Goal: Transaction & Acquisition: Purchase product/service

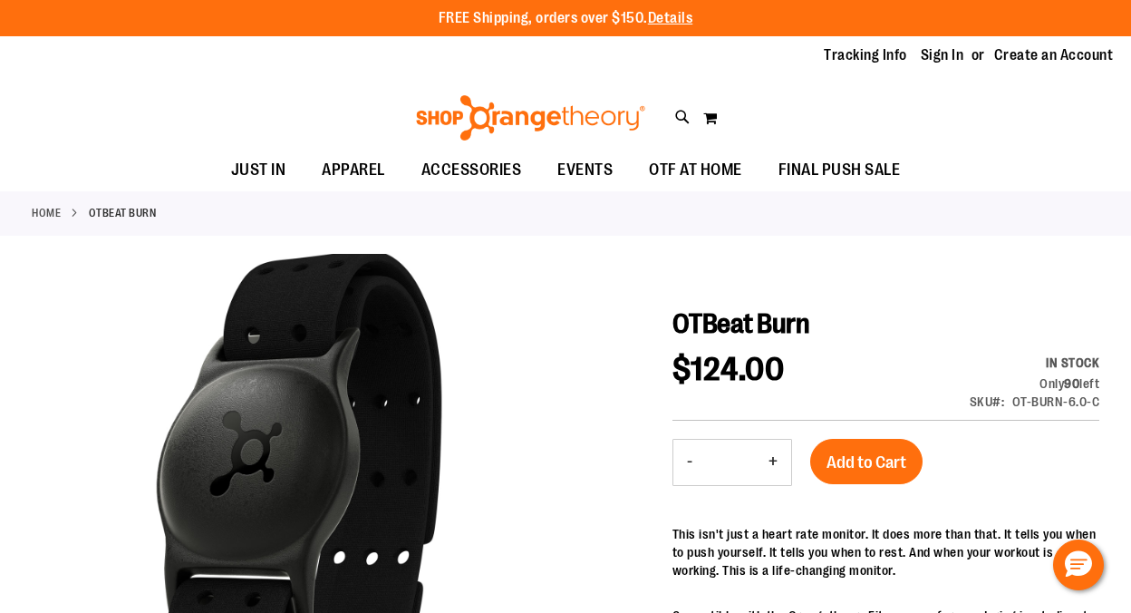
click at [62, 213] on li "Home" at bounding box center [60, 213] width 57 height 16
click at [38, 213] on link "Home" at bounding box center [46, 213] width 29 height 16
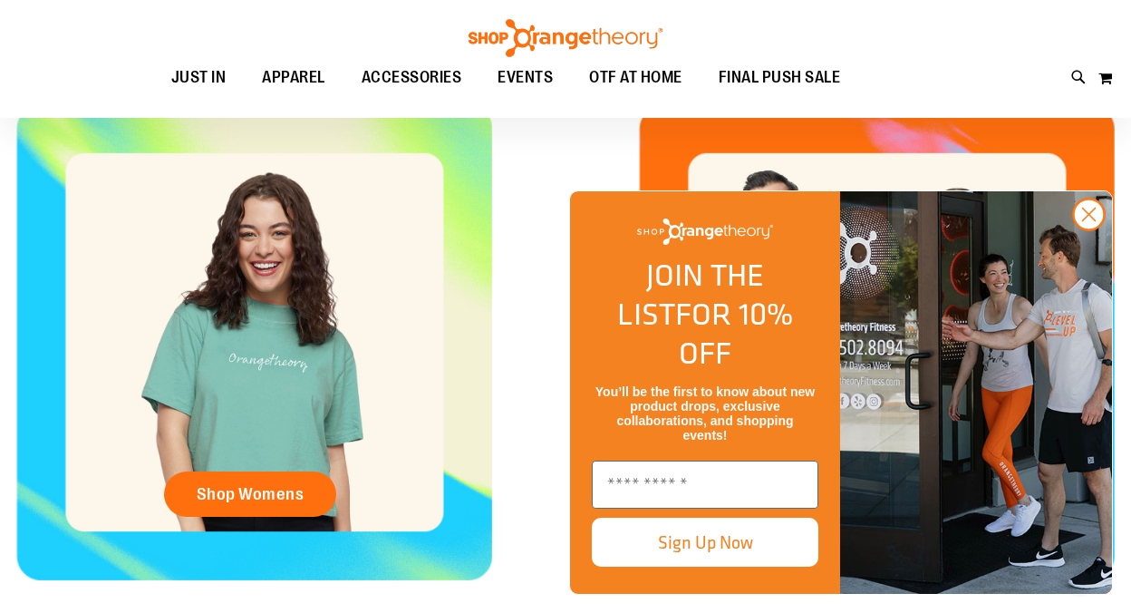
scroll to position [665, 0]
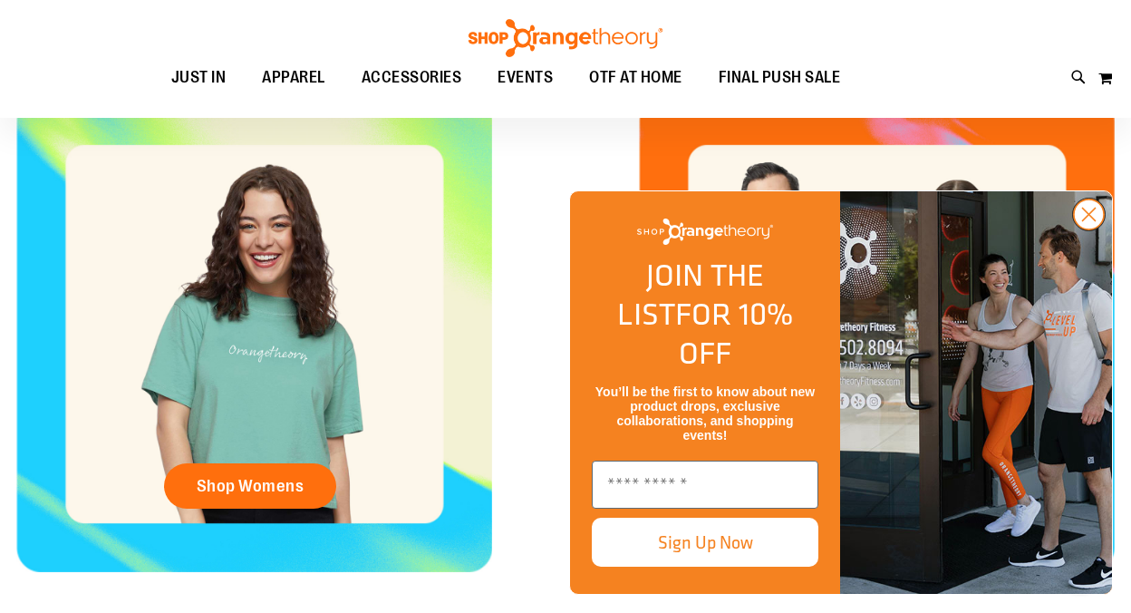
click at [1094, 229] on circle "Close dialog" at bounding box center [1089, 214] width 30 height 30
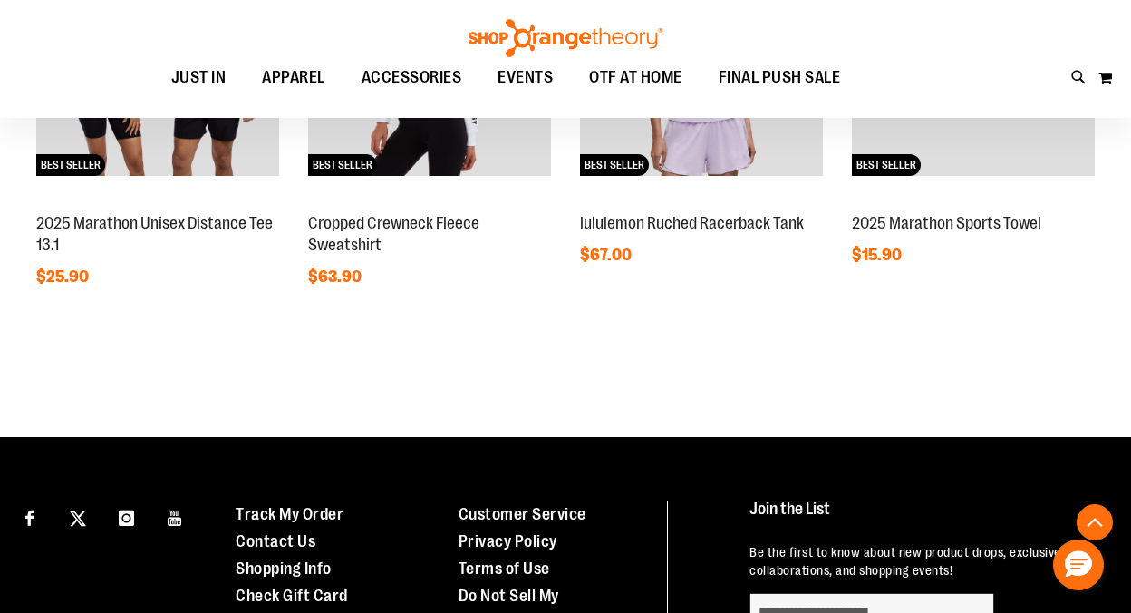
scroll to position [1387, 0]
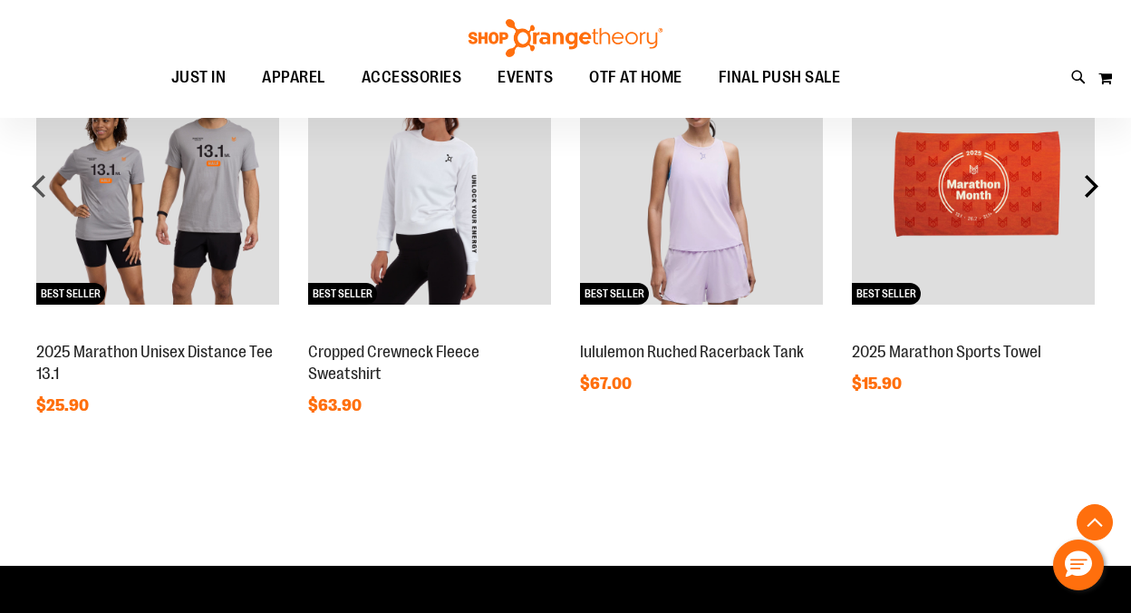
click at [1091, 189] on div "next" at bounding box center [1091, 186] width 36 height 36
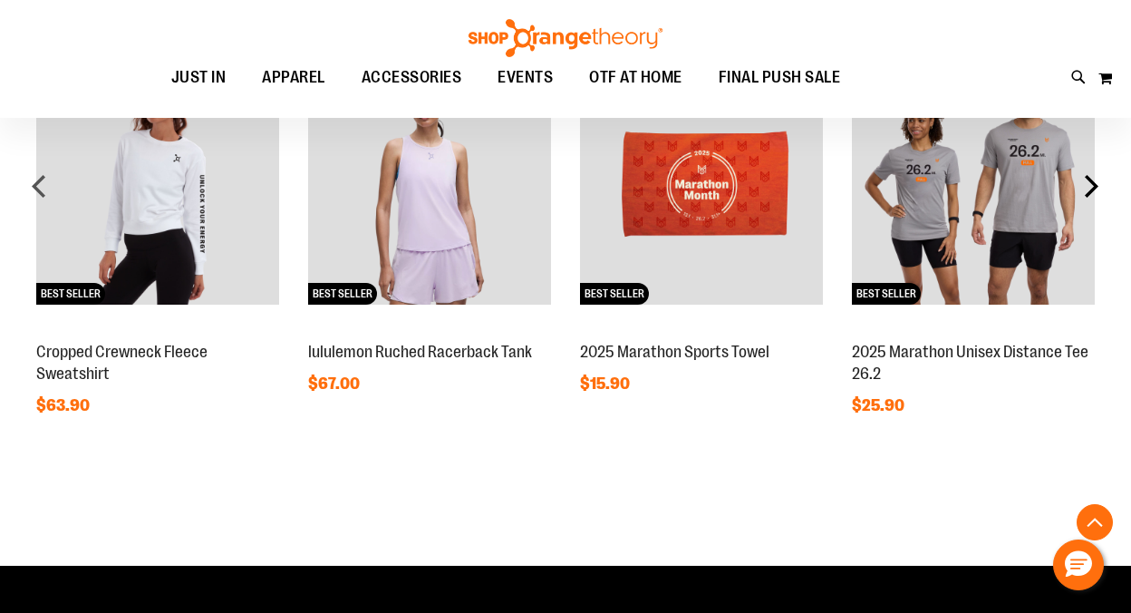
click at [1091, 189] on div "next" at bounding box center [1091, 186] width 36 height 36
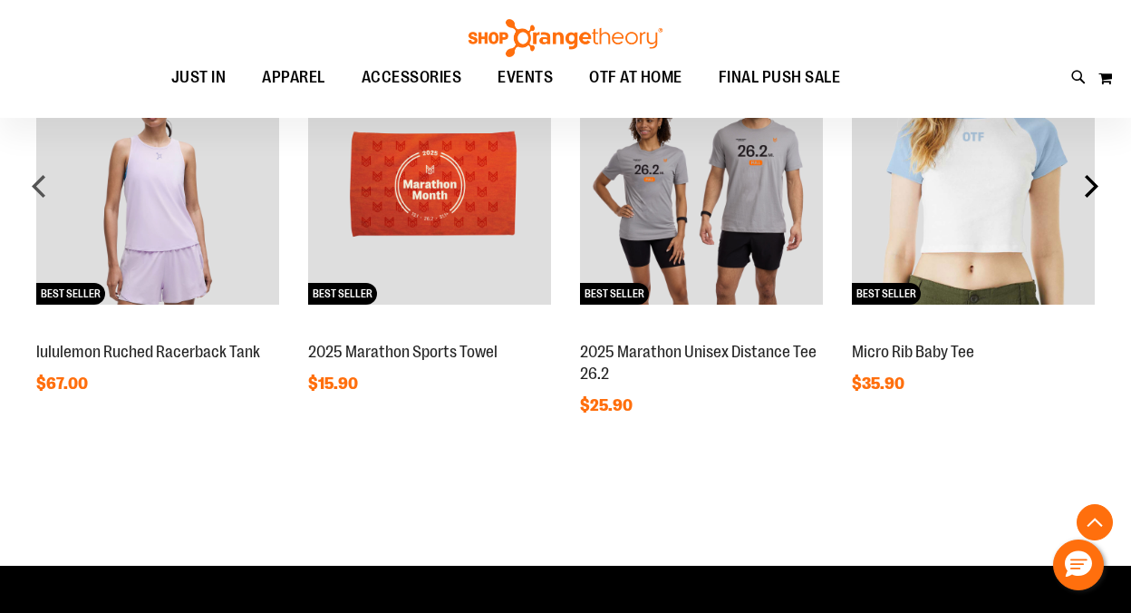
click at [1091, 189] on div "next" at bounding box center [1091, 186] width 36 height 36
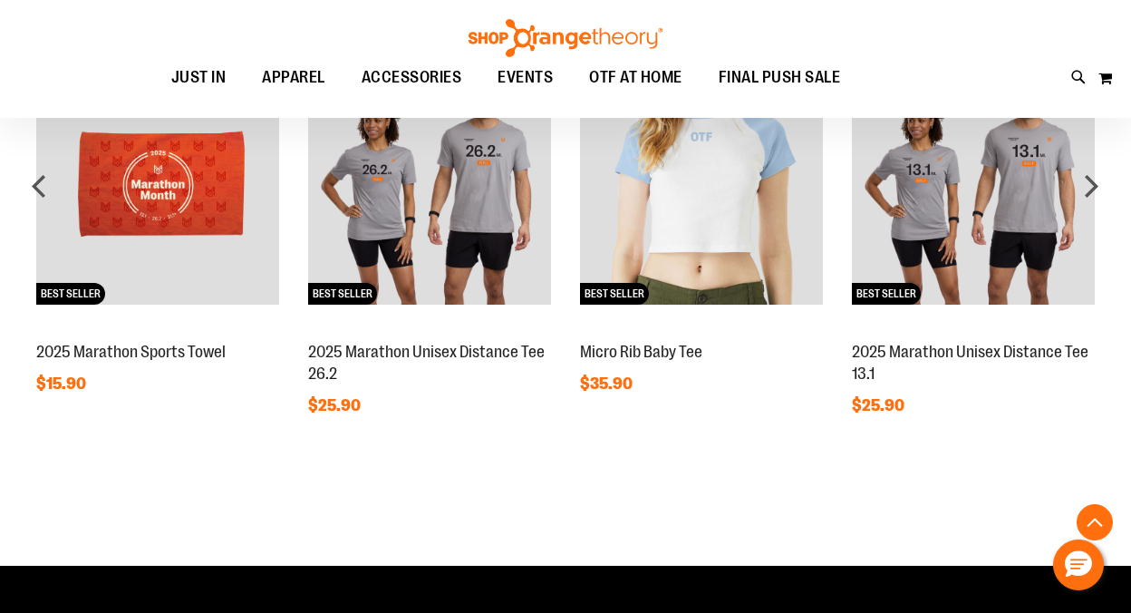
click at [1082, 89] on div "Toggle Nav Search Popular Suggestions Advanced Search" at bounding box center [565, 59] width 1131 height 118
click at [1082, 85] on icon at bounding box center [1079, 77] width 15 height 21
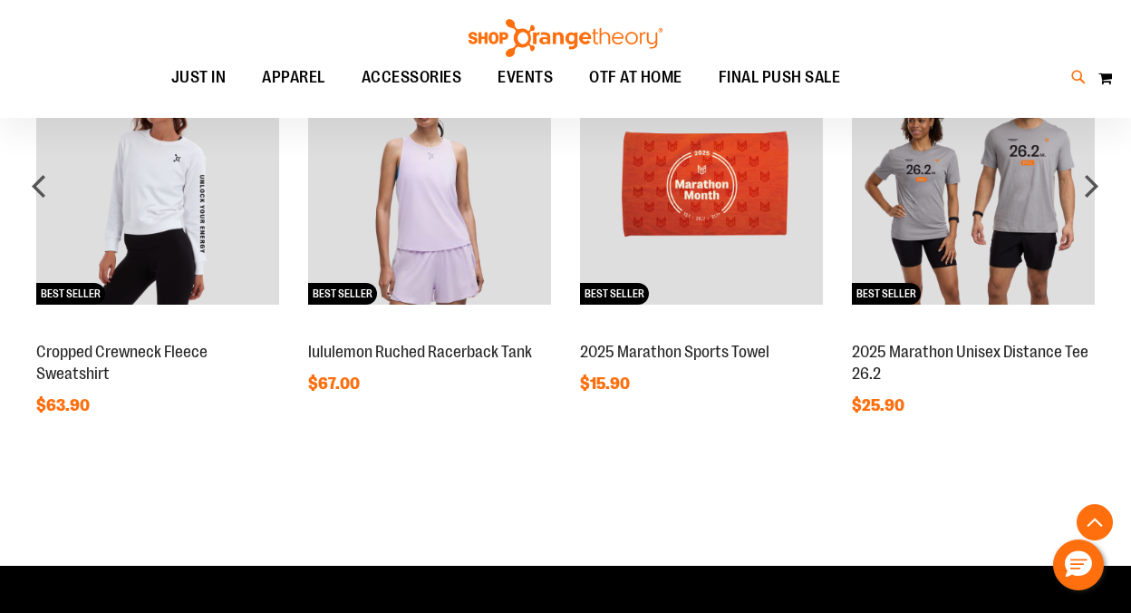
type input "****"
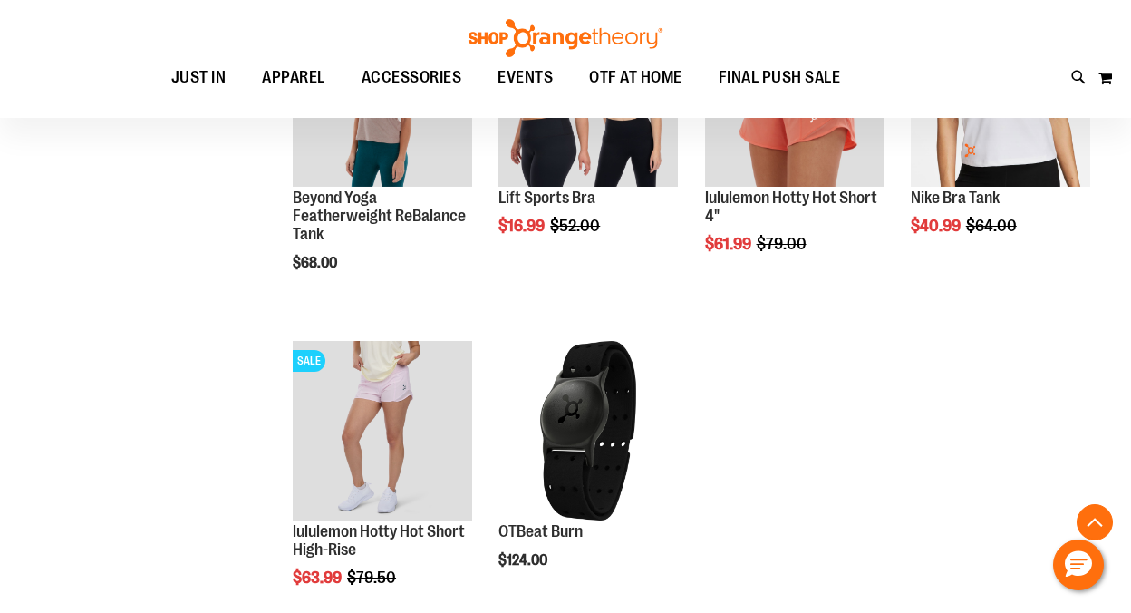
scroll to position [2112, 0]
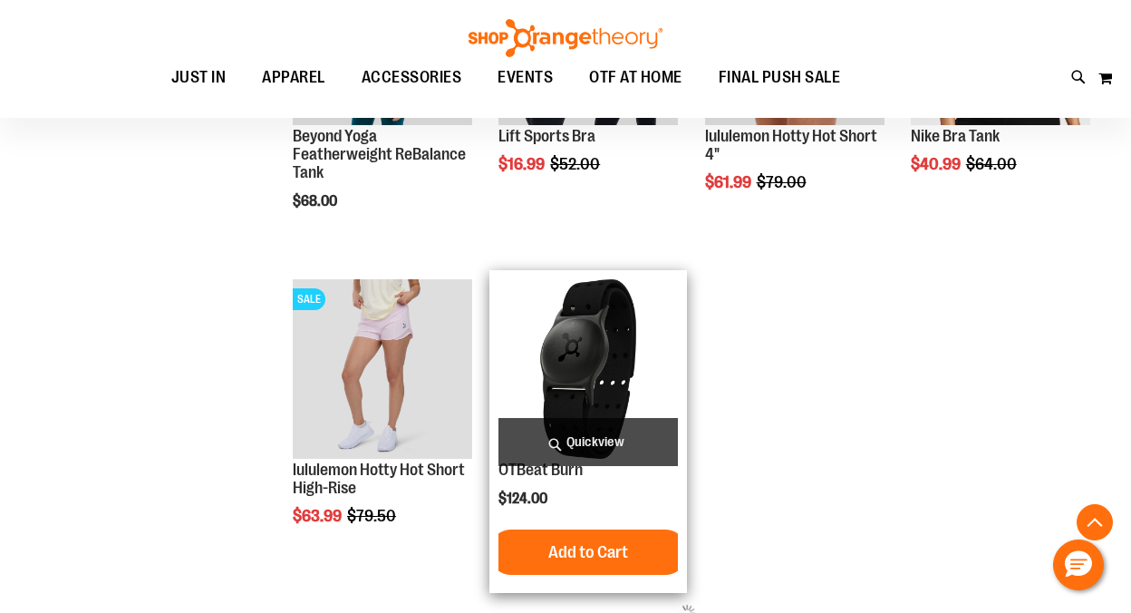
click at [559, 345] on img "product" at bounding box center [589, 369] width 180 height 180
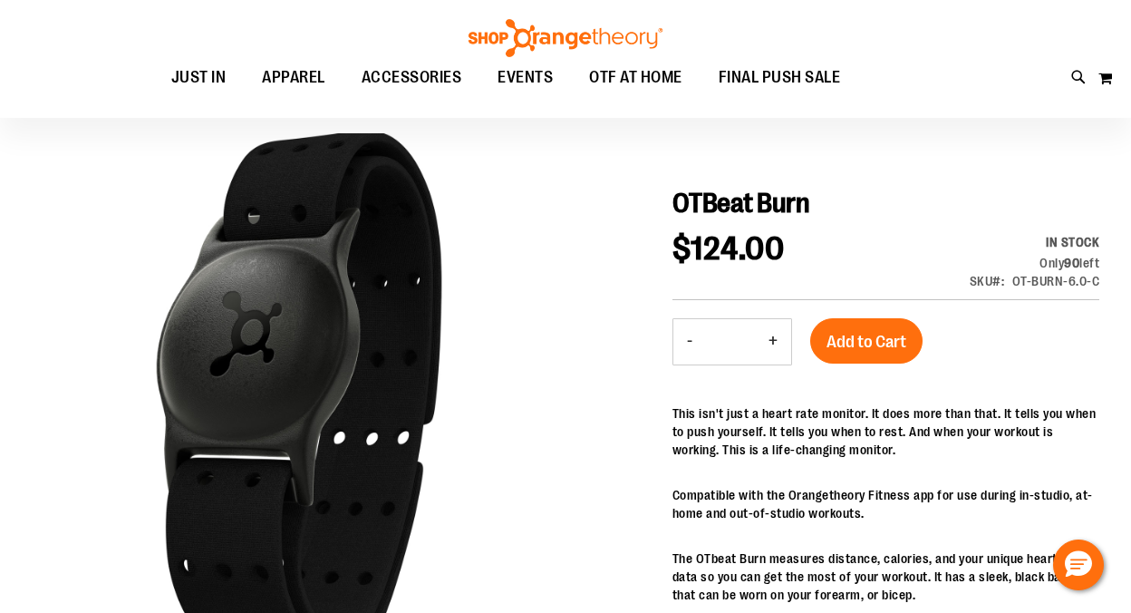
scroll to position [134, 0]
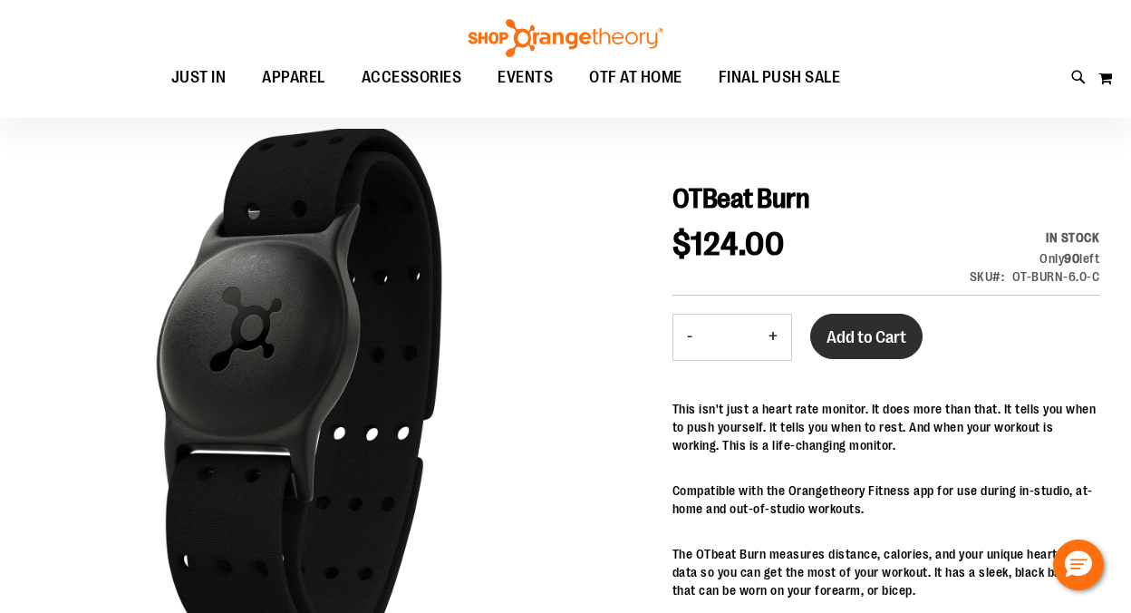
click at [887, 339] on span "Add to Cart" at bounding box center [867, 337] width 80 height 20
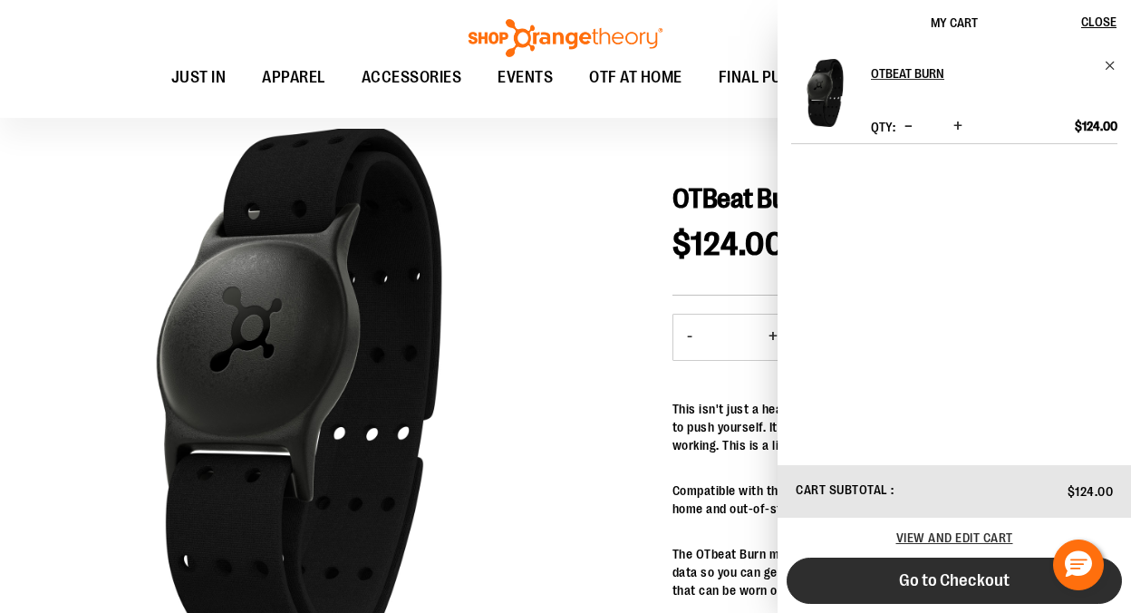
click at [888, 582] on button "Go to Checkout" at bounding box center [954, 581] width 335 height 46
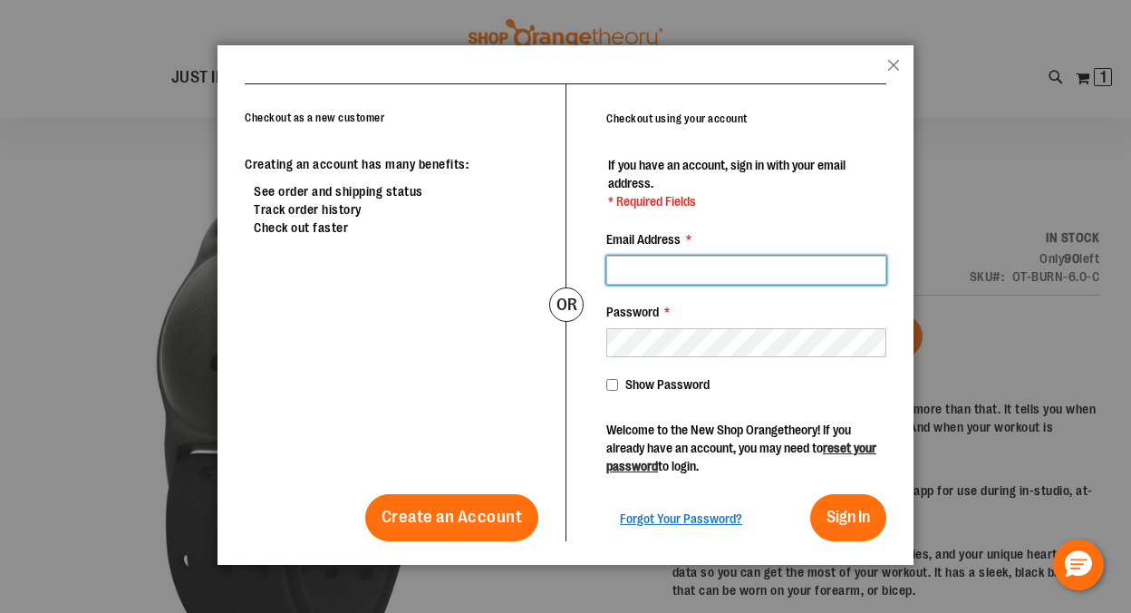
type input "**********"
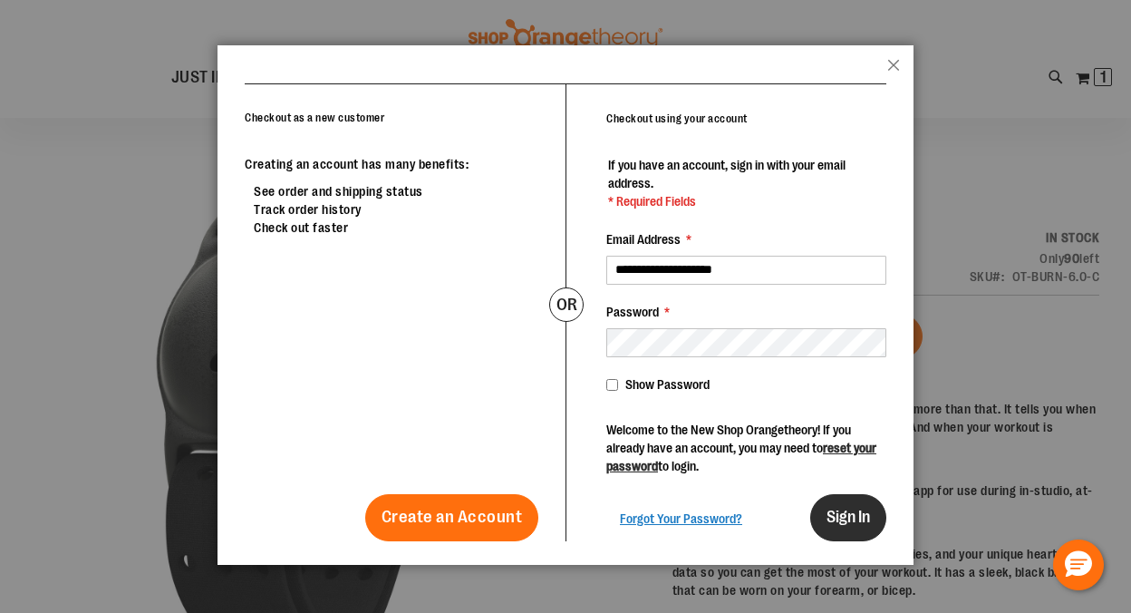
click at [858, 519] on span "Sign In" at bounding box center [849, 517] width 44 height 18
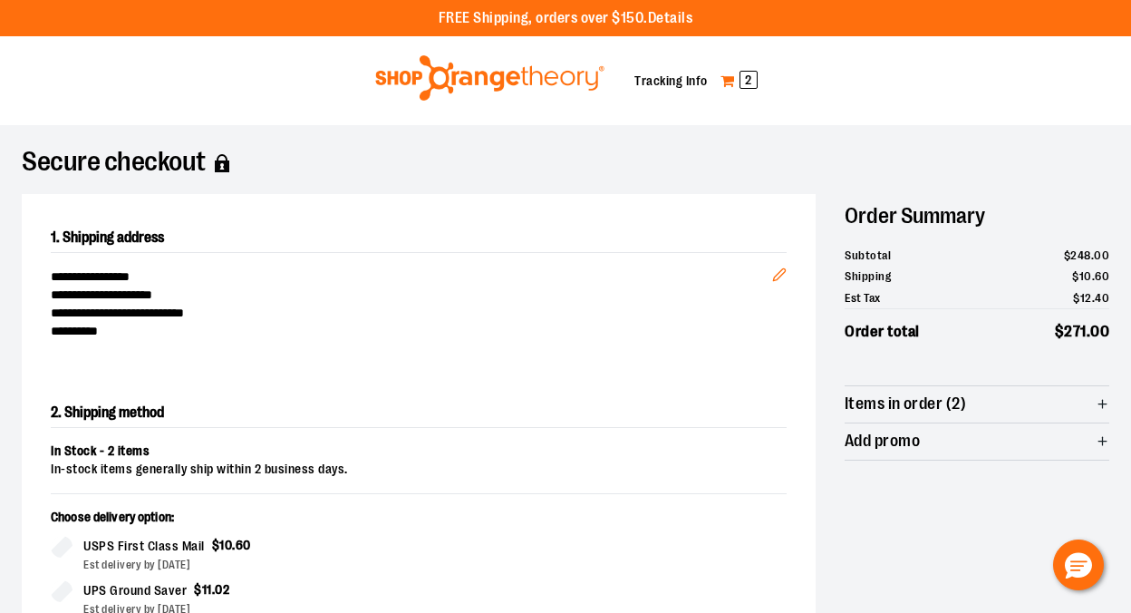
click at [750, 83] on span "2" at bounding box center [749, 80] width 18 height 18
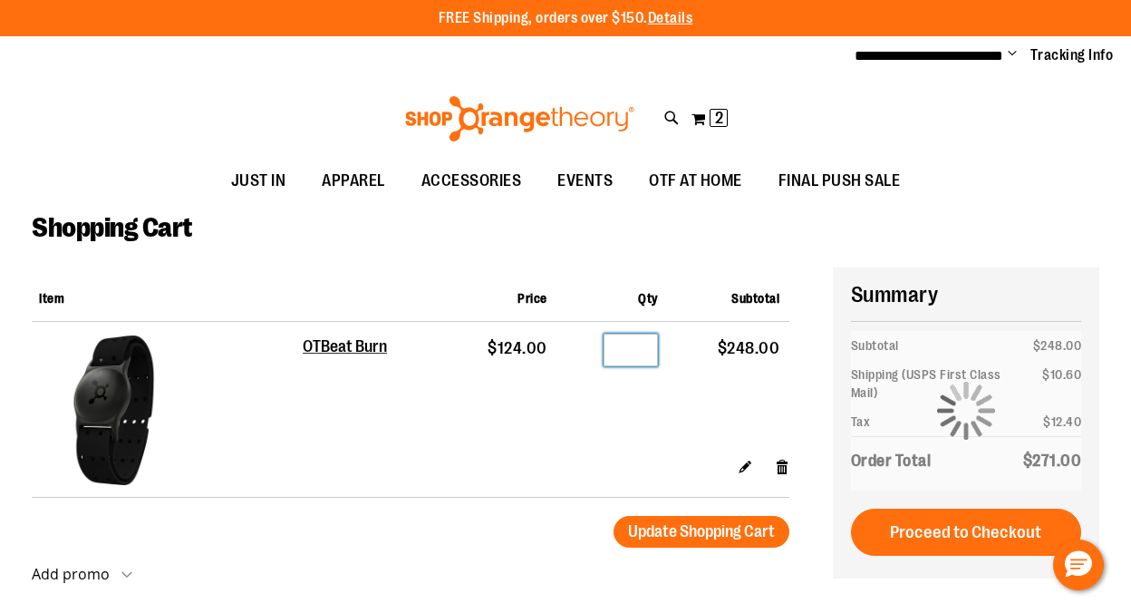
click at [640, 349] on input "*" at bounding box center [631, 350] width 54 height 33
type input "*"
click at [614, 516] on button "Update Shopping Cart" at bounding box center [702, 532] width 176 height 32
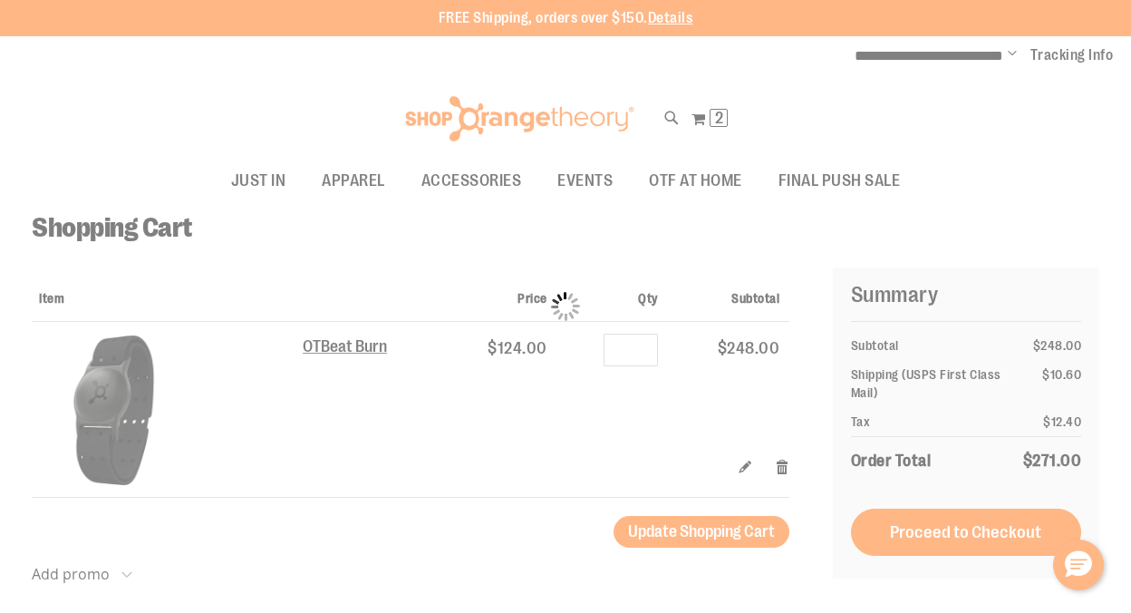
click at [946, 535] on div "Please wait..." at bounding box center [565, 306] width 1131 height 613
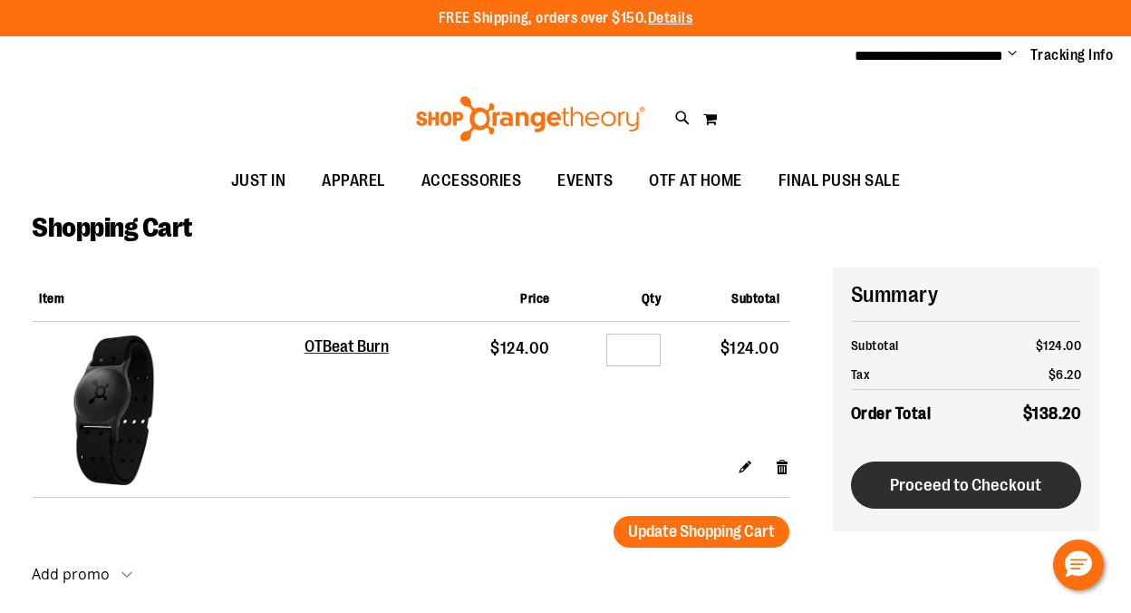
click at [933, 488] on div "**********" at bounding box center [966, 399] width 267 height 264
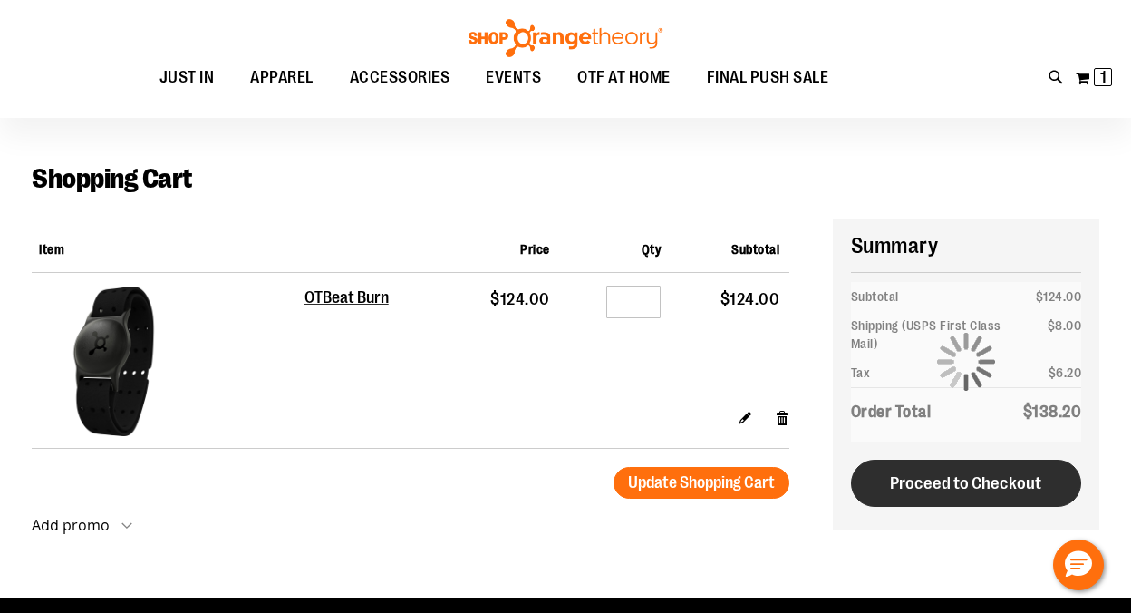
scroll to position [49, 0]
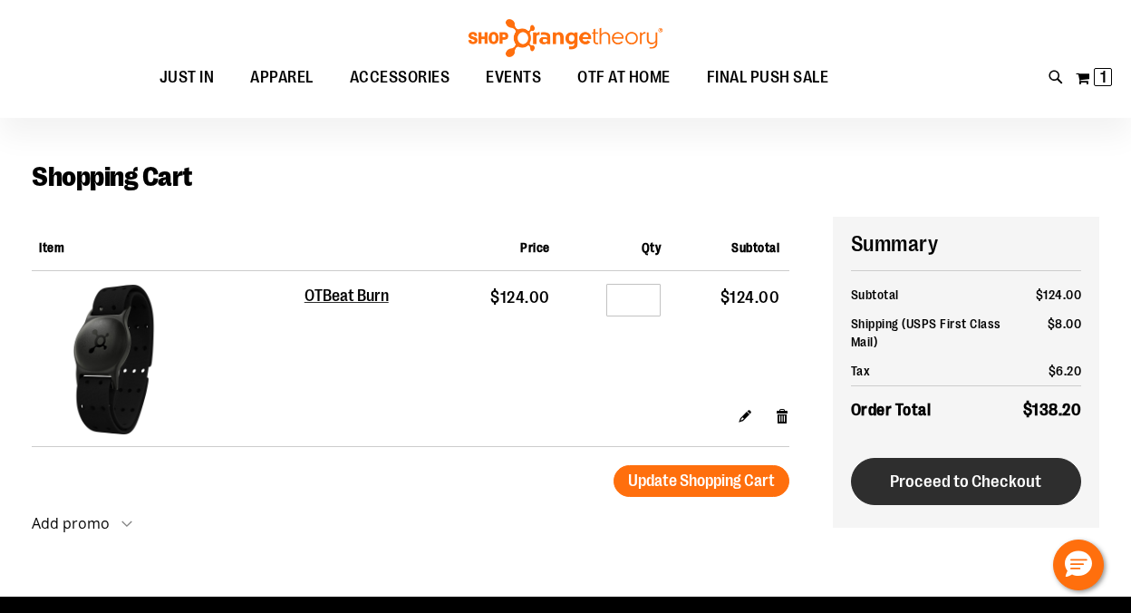
click at [963, 480] on span "Proceed to Checkout" at bounding box center [965, 481] width 151 height 20
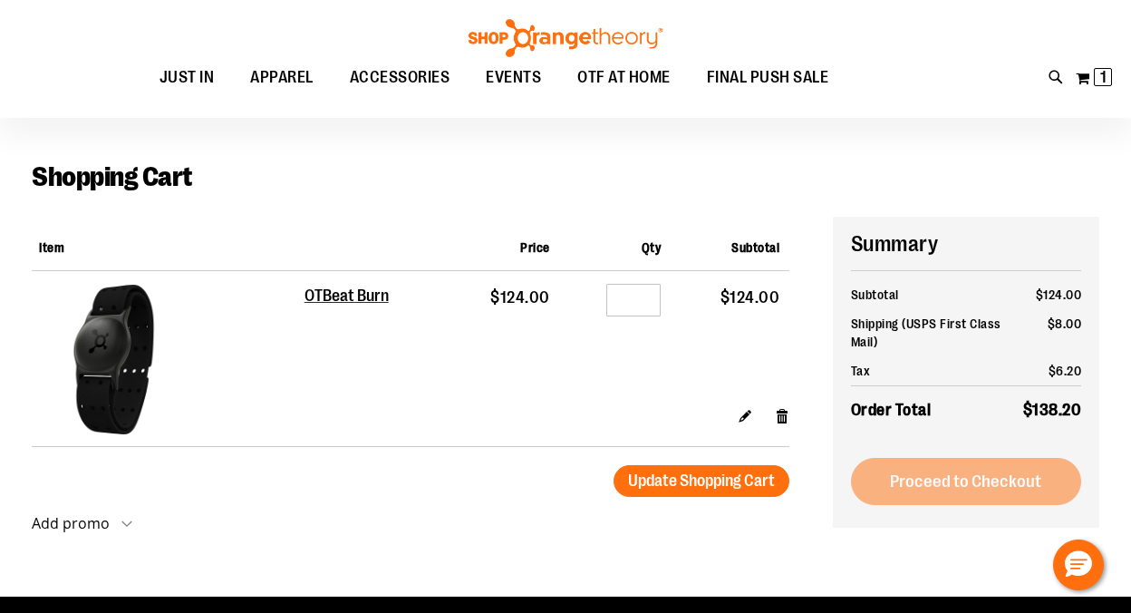
scroll to position [0, 0]
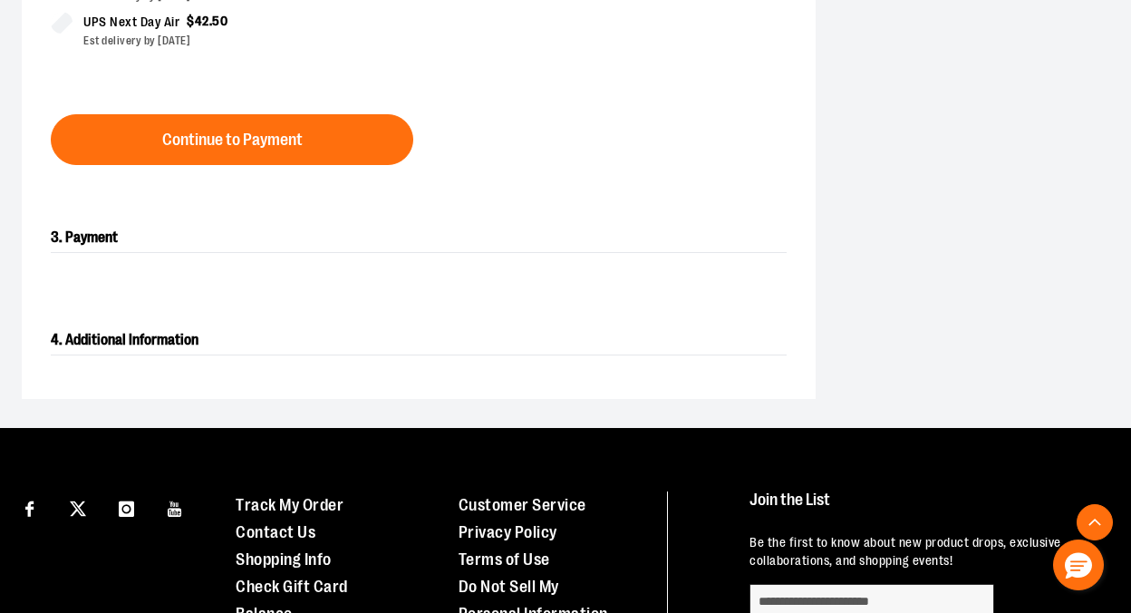
scroll to position [860, 0]
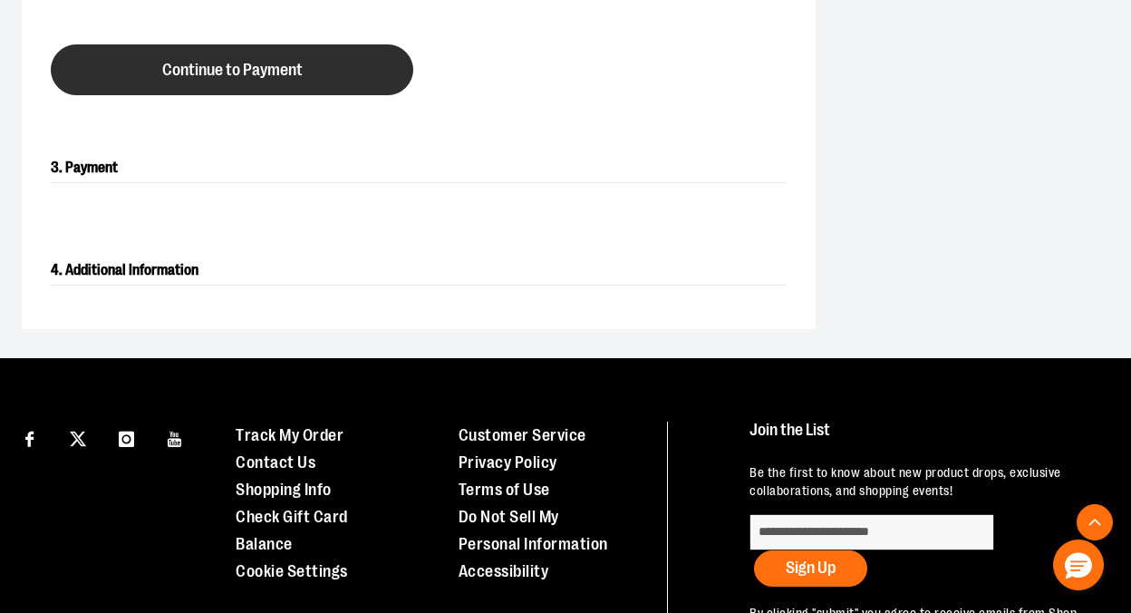
click at [329, 90] on button "Continue to Payment" at bounding box center [232, 69] width 363 height 51
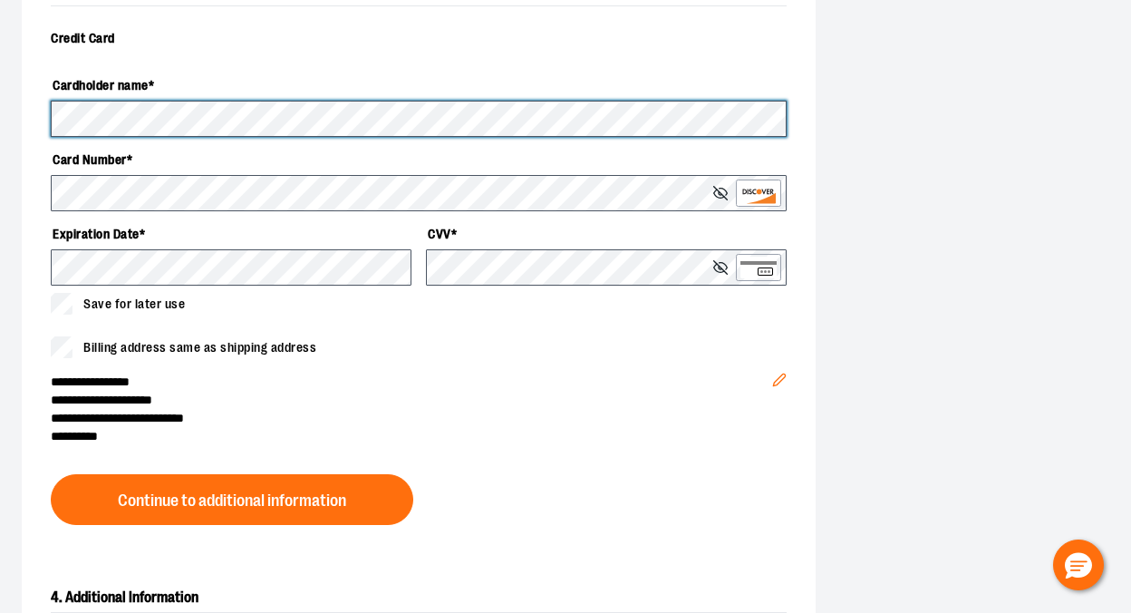
scroll to position [671, 0]
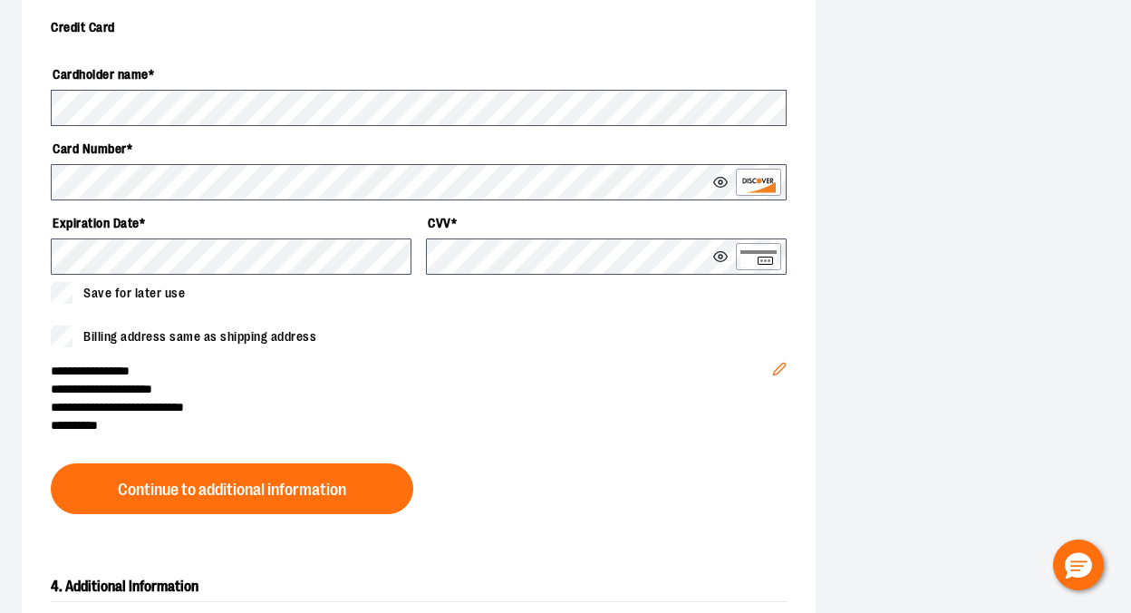
click at [723, 183] on icon at bounding box center [720, 182] width 15 height 15
click at [728, 180] on button at bounding box center [722, 182] width 19 height 15
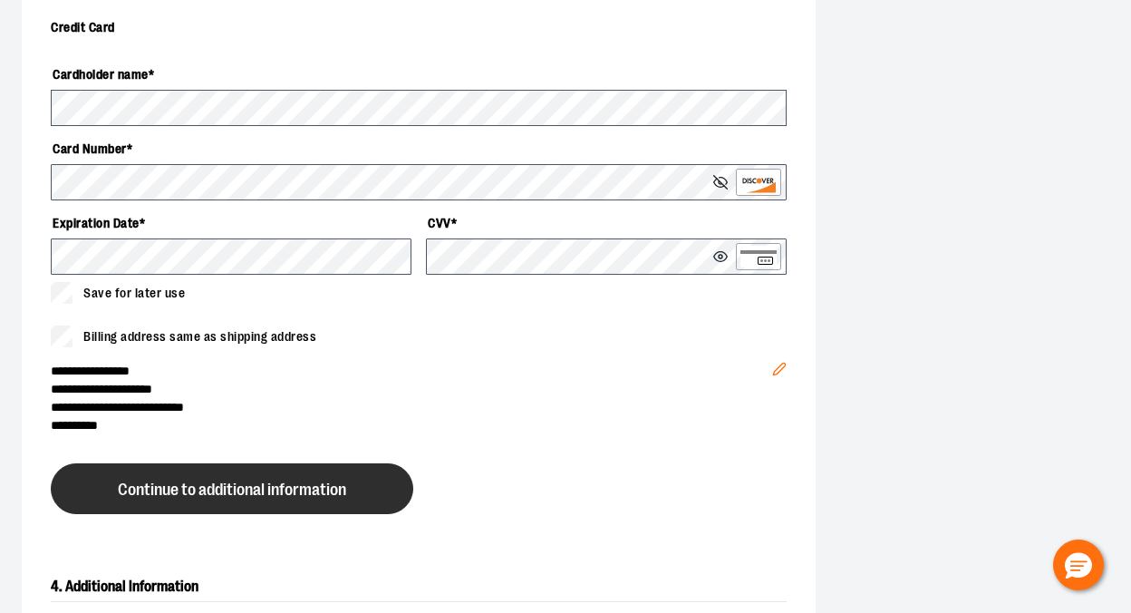
click at [290, 491] on span "Continue to additional information" at bounding box center [232, 489] width 228 height 17
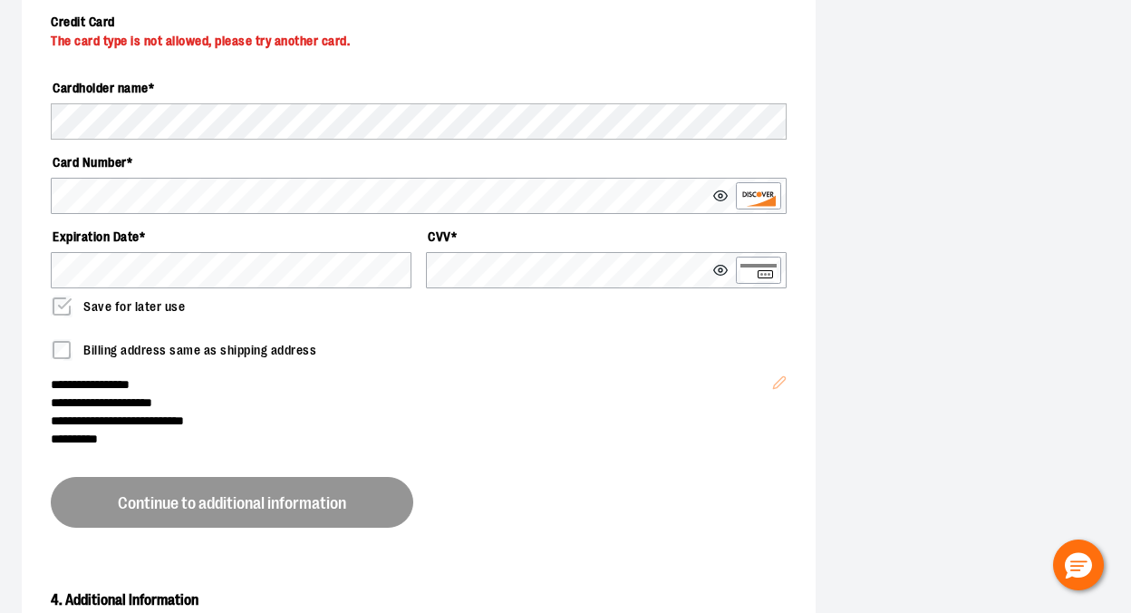
scroll to position [664, 0]
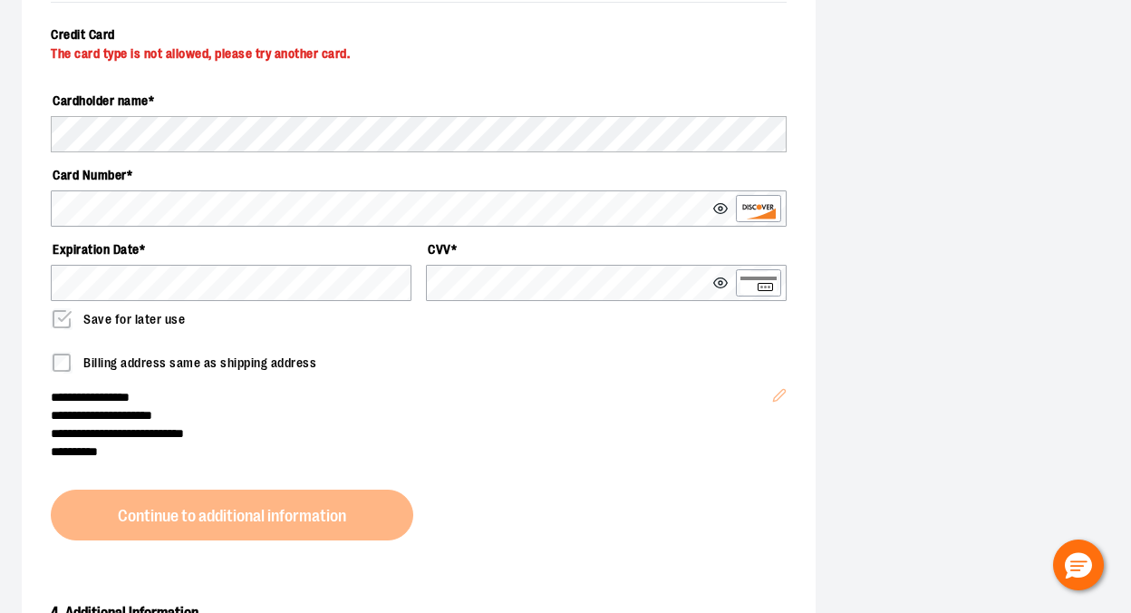
click at [192, 236] on label "Expiration Date *" at bounding box center [231, 249] width 361 height 31
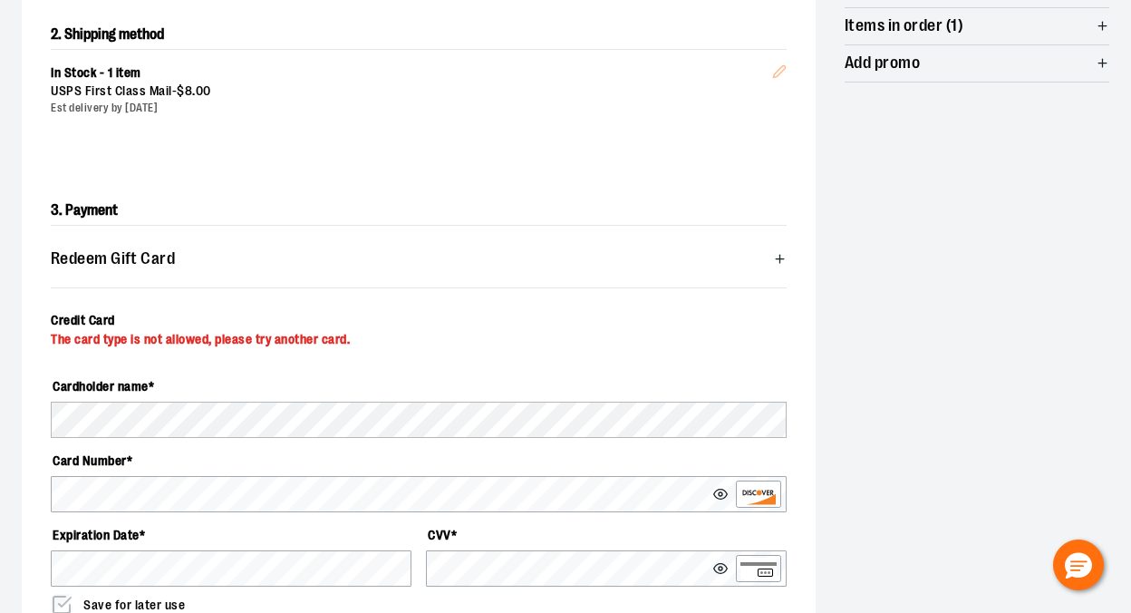
scroll to position [367, 0]
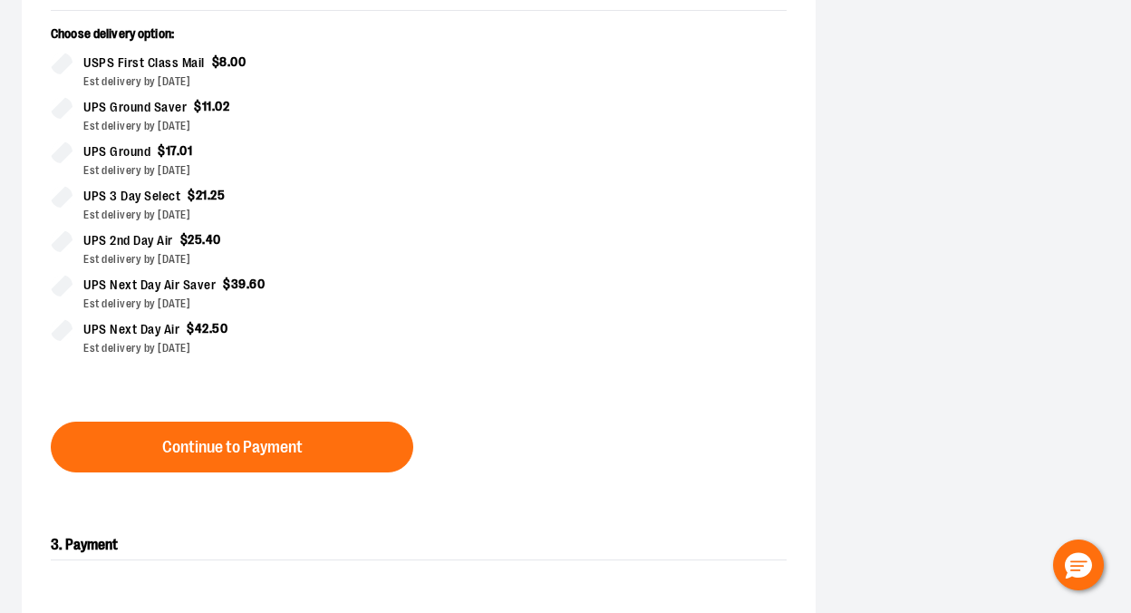
scroll to position [522, 0]
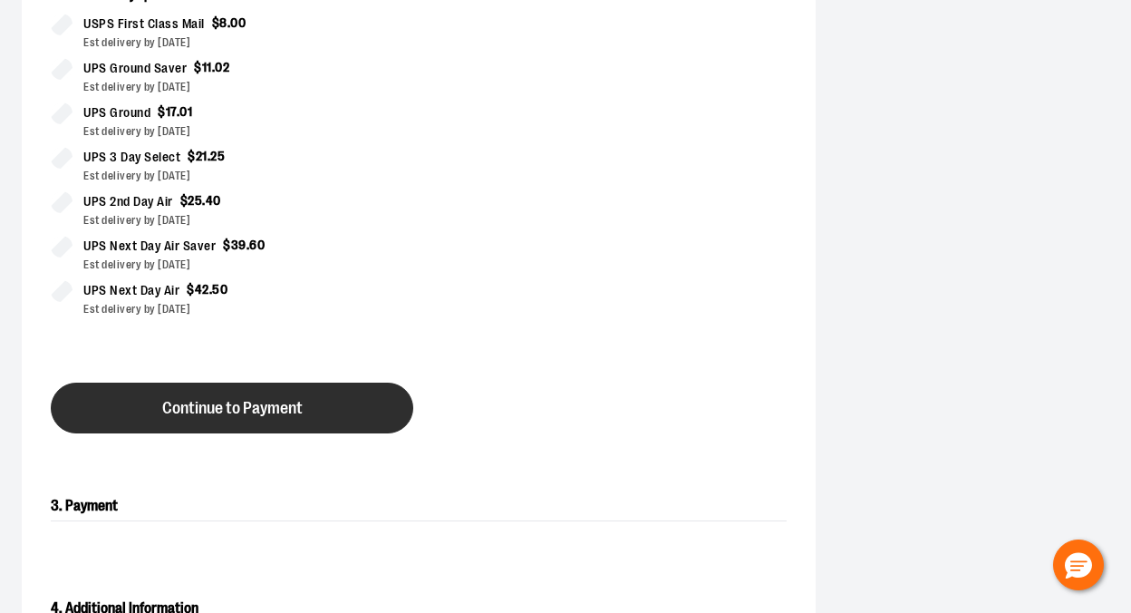
click at [242, 413] on span "Continue to Payment" at bounding box center [232, 408] width 141 height 17
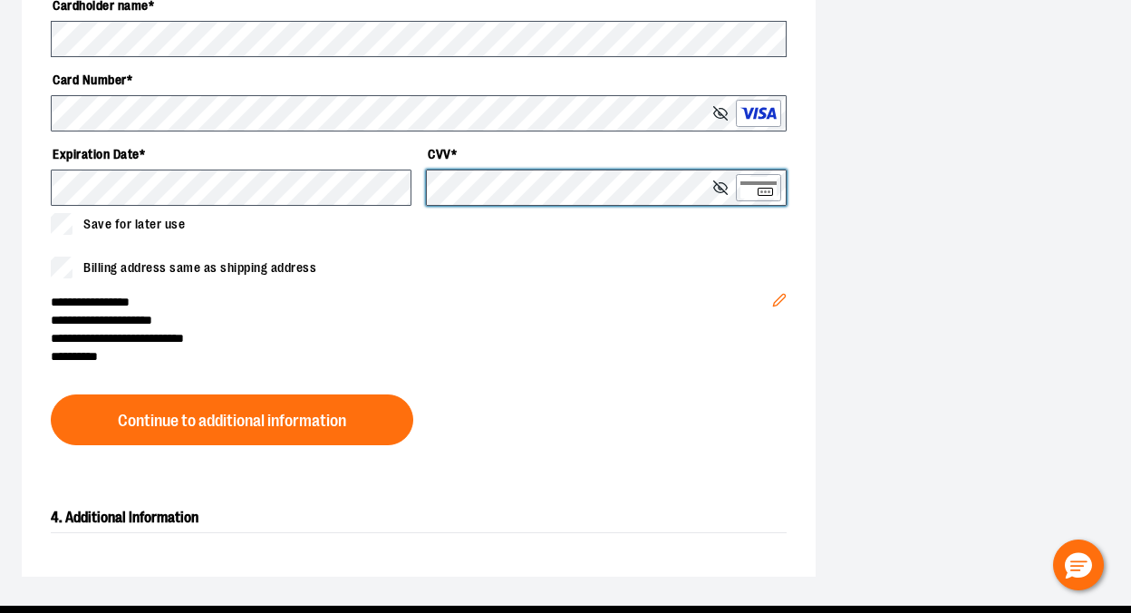
scroll to position [756, 0]
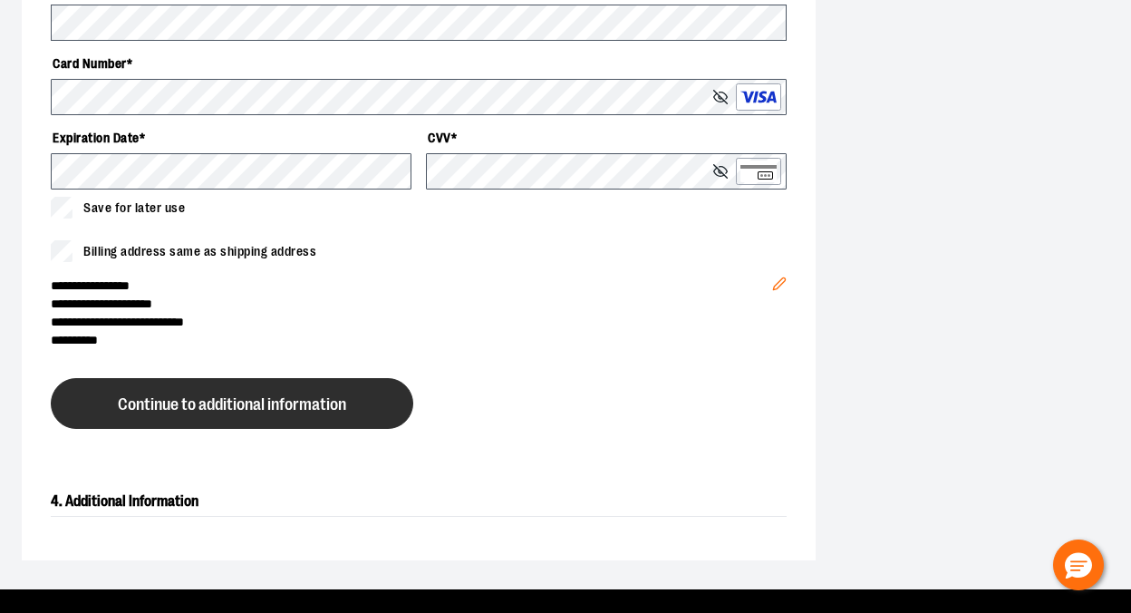
click at [340, 401] on span "Continue to additional information" at bounding box center [232, 404] width 228 height 17
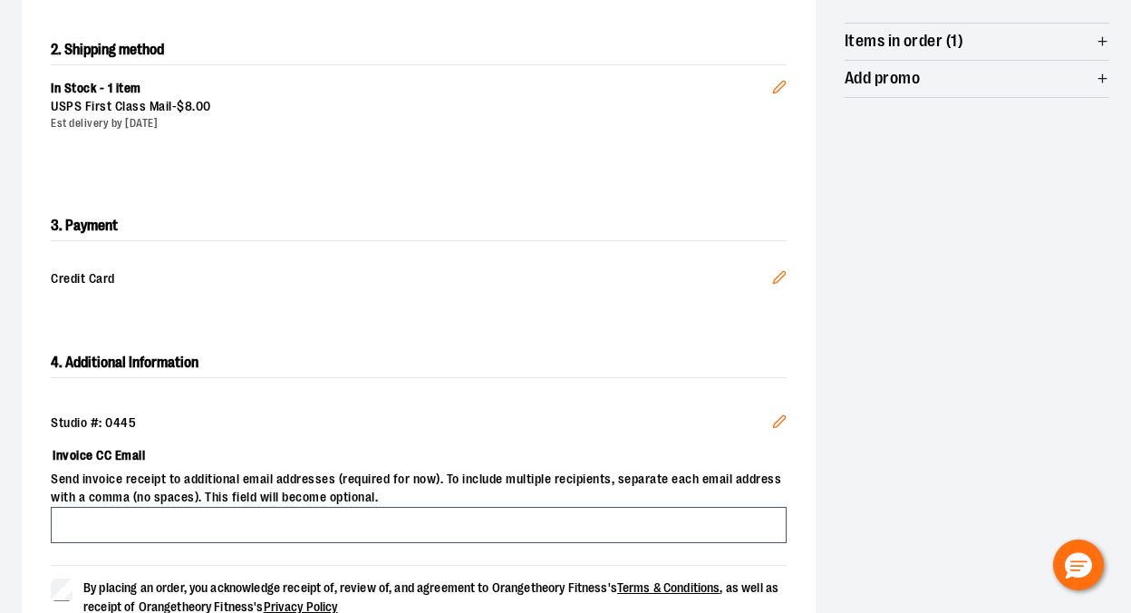
scroll to position [388, 0]
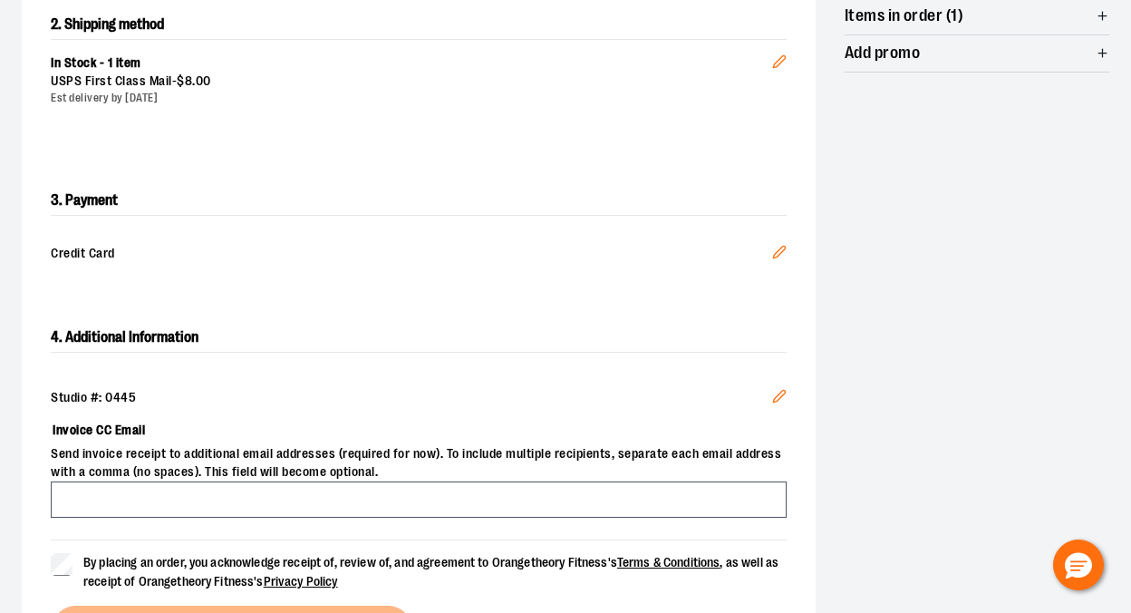
click at [773, 255] on icon "Edit" at bounding box center [779, 252] width 15 height 15
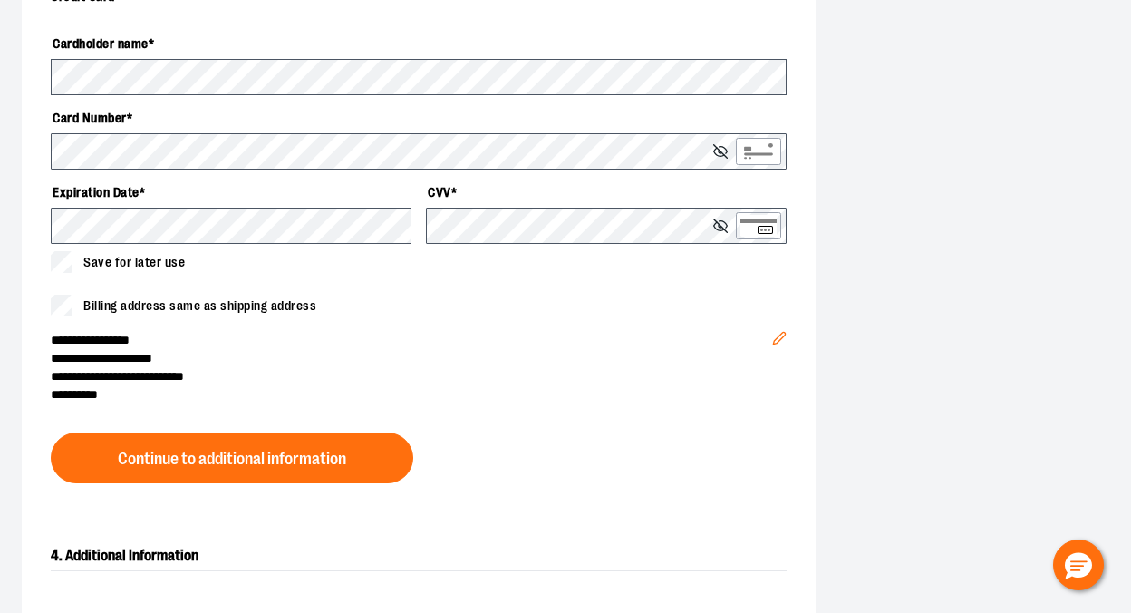
scroll to position [701, 0]
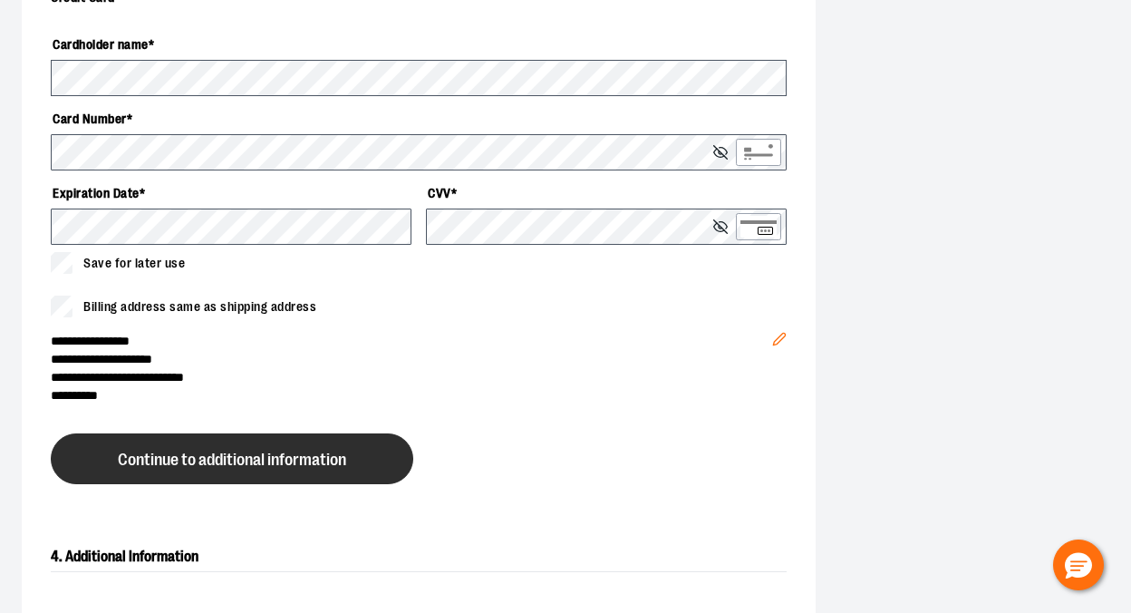
click at [182, 467] on span "Continue to additional information" at bounding box center [232, 459] width 228 height 17
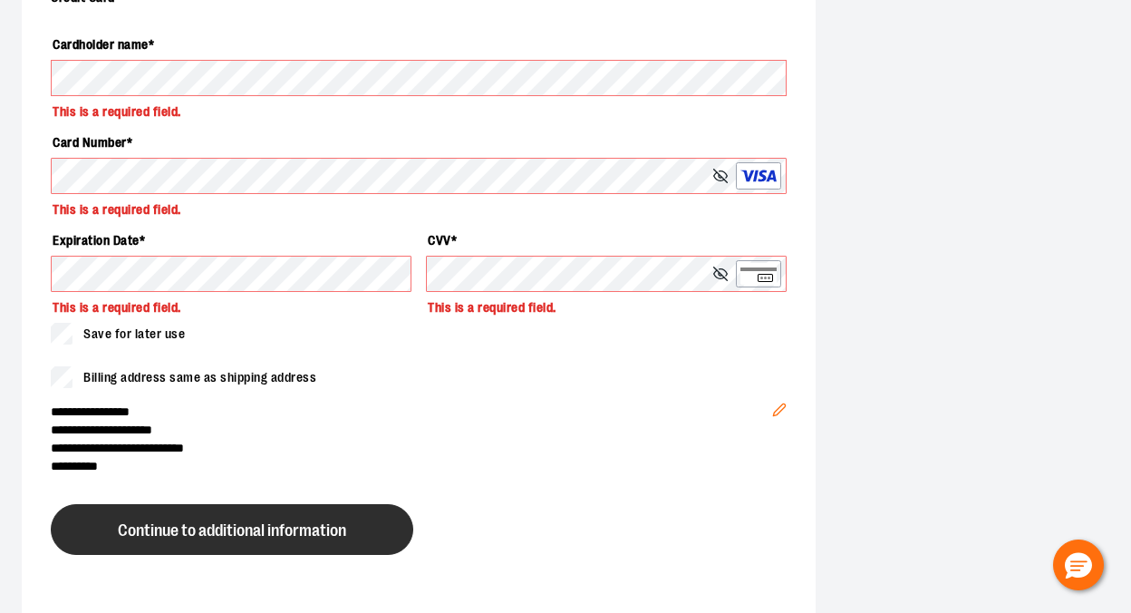
click at [165, 531] on span "Continue to additional information" at bounding box center [232, 530] width 228 height 17
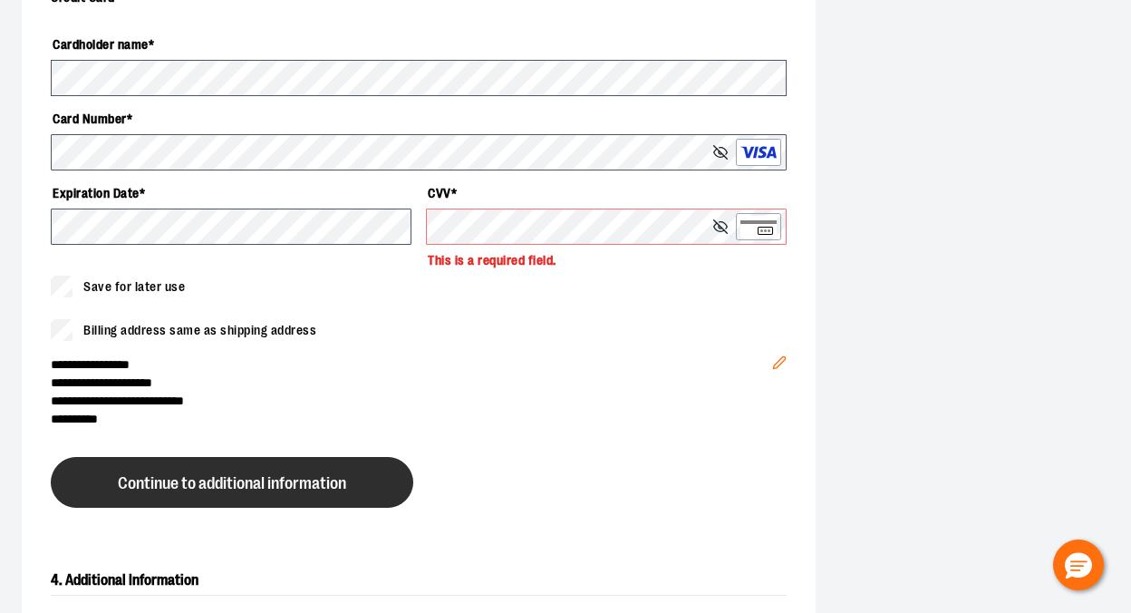
click at [354, 472] on button "Continue to additional information" at bounding box center [232, 482] width 363 height 51
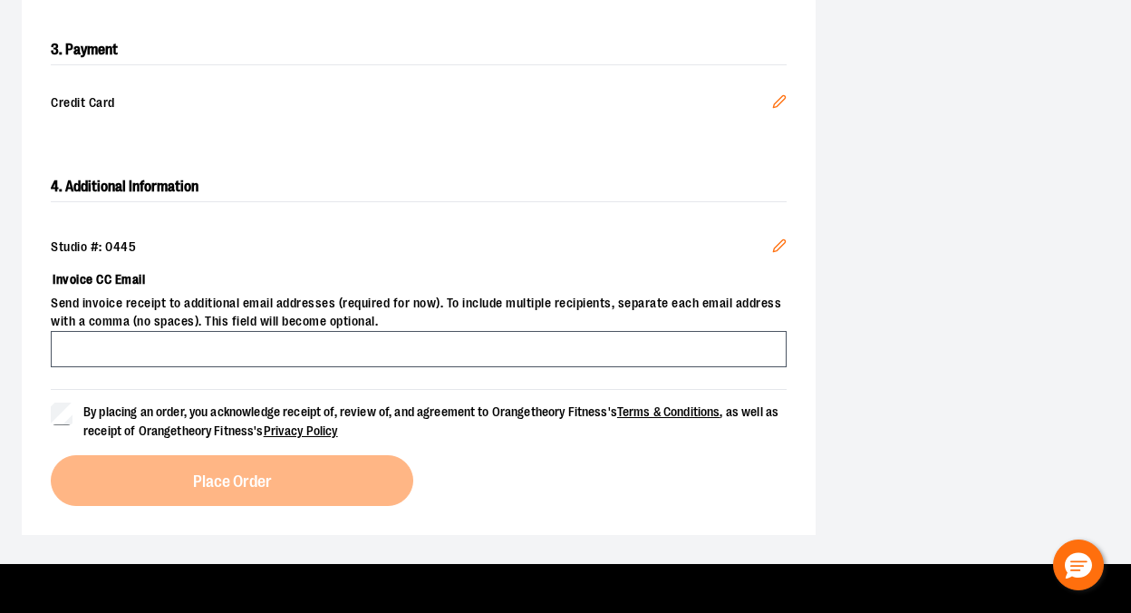
scroll to position [541, 0]
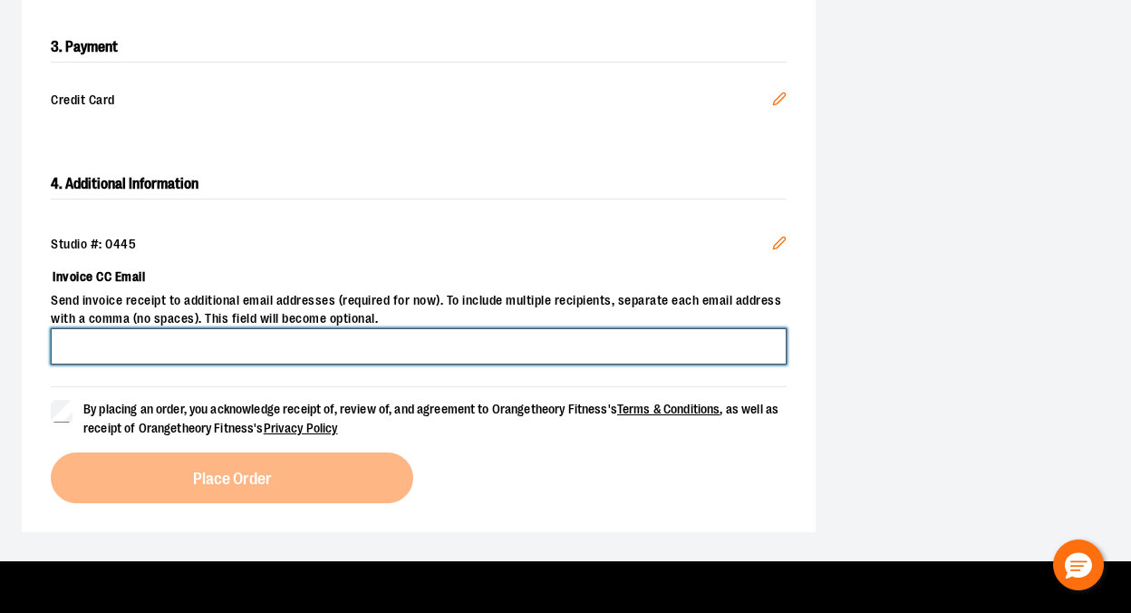
click at [365, 349] on input "Invoice CC Email" at bounding box center [419, 346] width 736 height 36
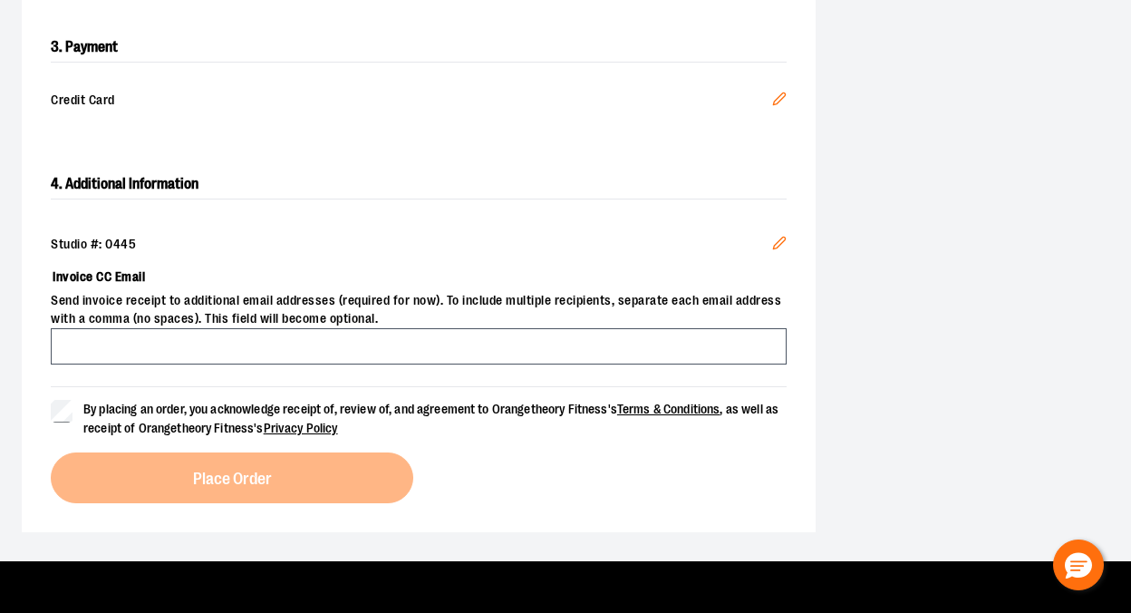
click at [776, 107] on button "Edit" at bounding box center [780, 101] width 44 height 49
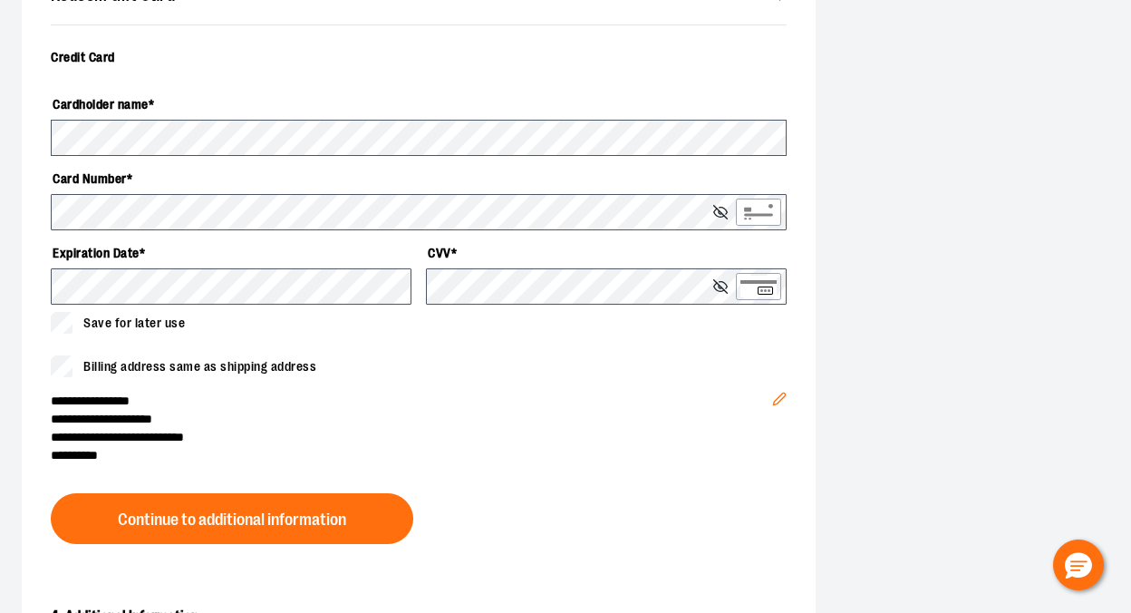
scroll to position [692, 0]
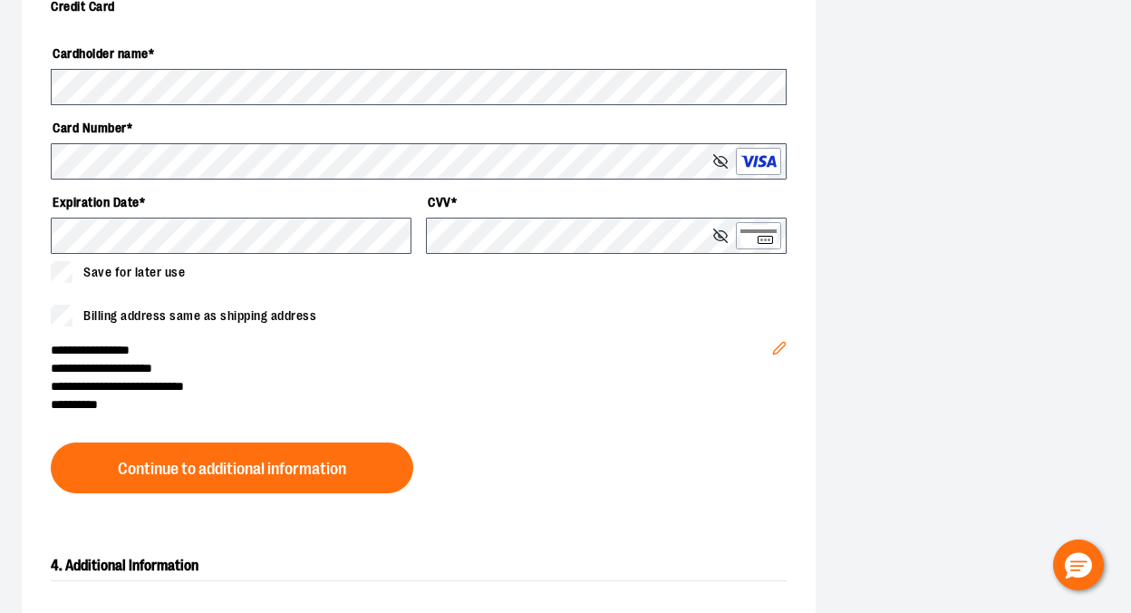
click at [267, 315] on span "Billing address same as shipping address" at bounding box center [199, 315] width 233 height 19
click at [774, 347] on icon "Edit" at bounding box center [779, 348] width 15 height 15
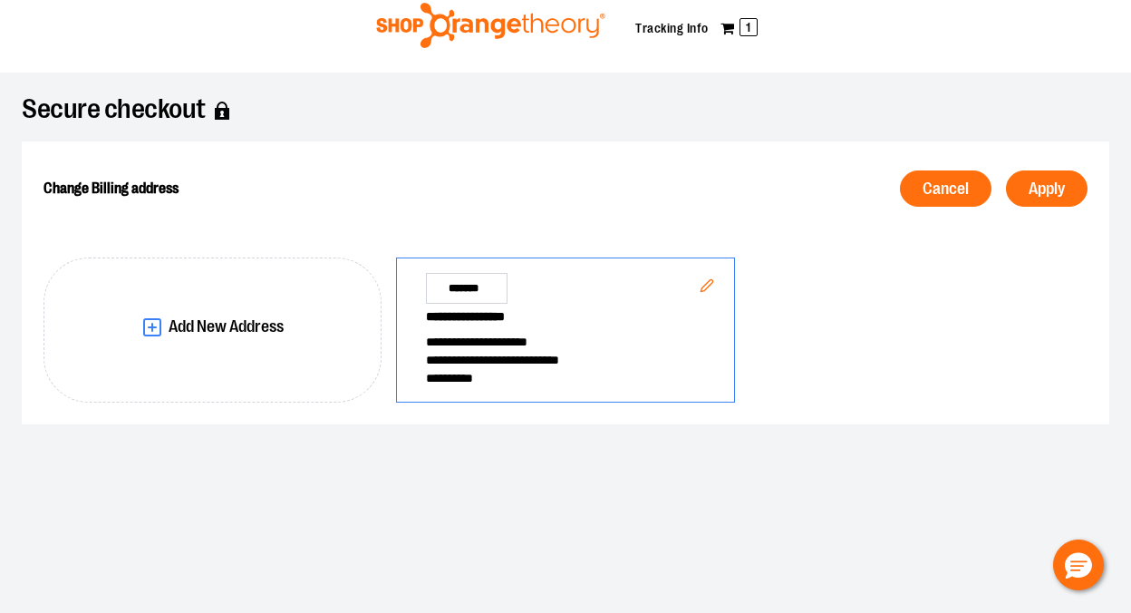
scroll to position [47, 0]
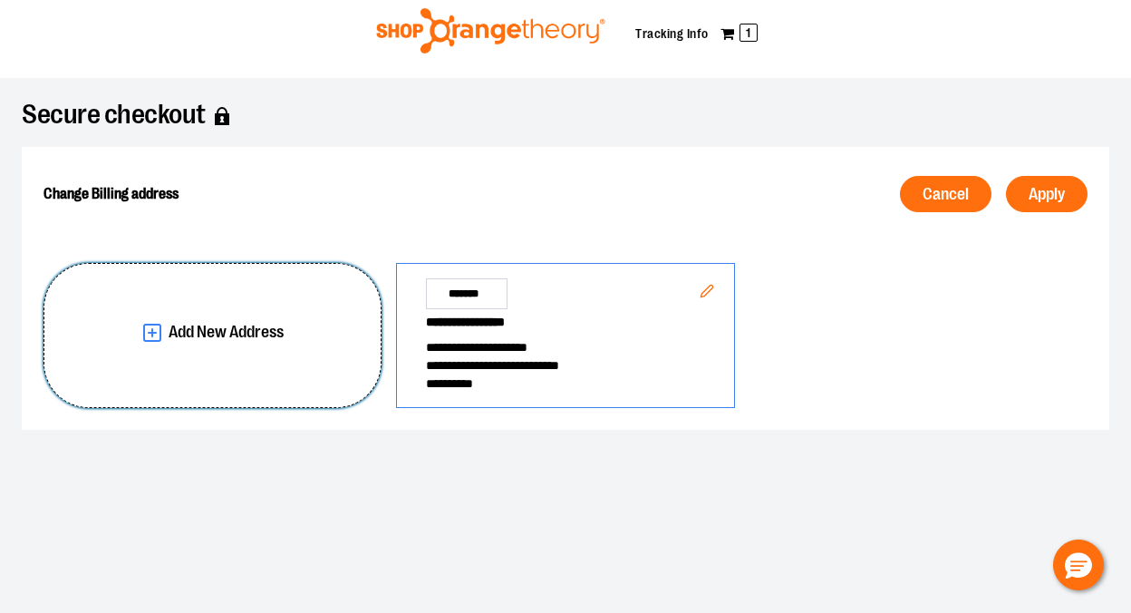
click at [303, 369] on button "Add New Address" at bounding box center [213, 335] width 338 height 145
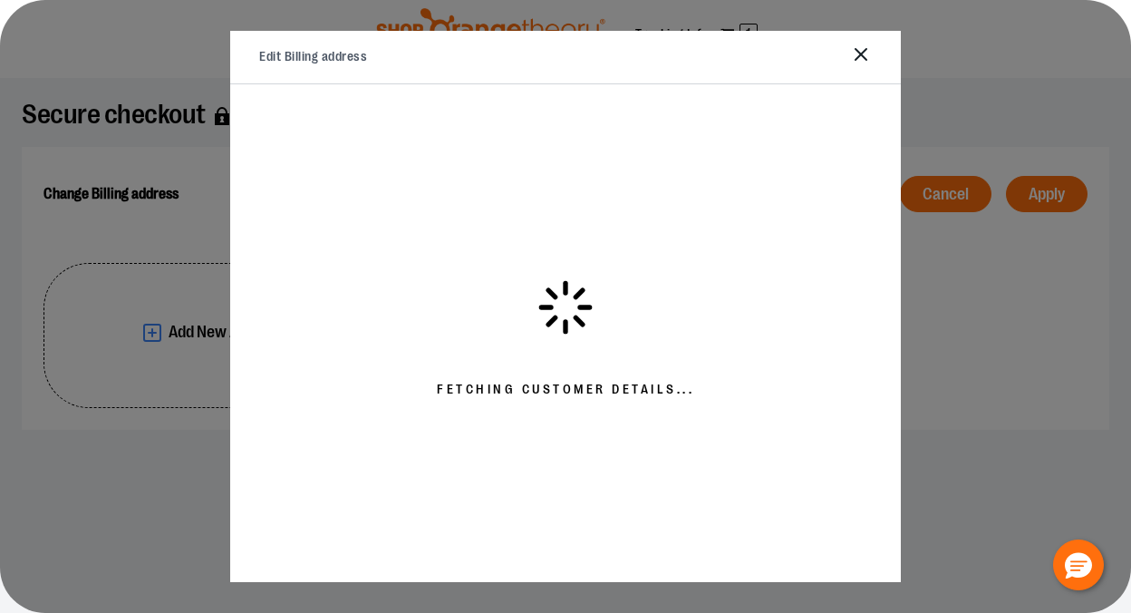
select select "**"
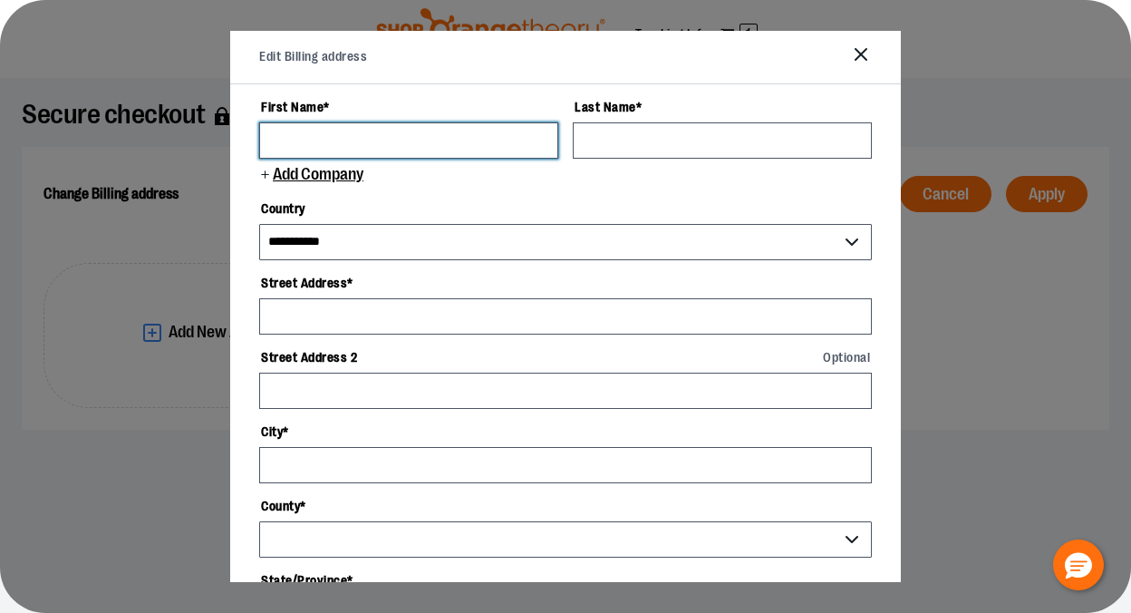
click at [427, 156] on input "First Name *" at bounding box center [408, 140] width 299 height 36
type input "******"
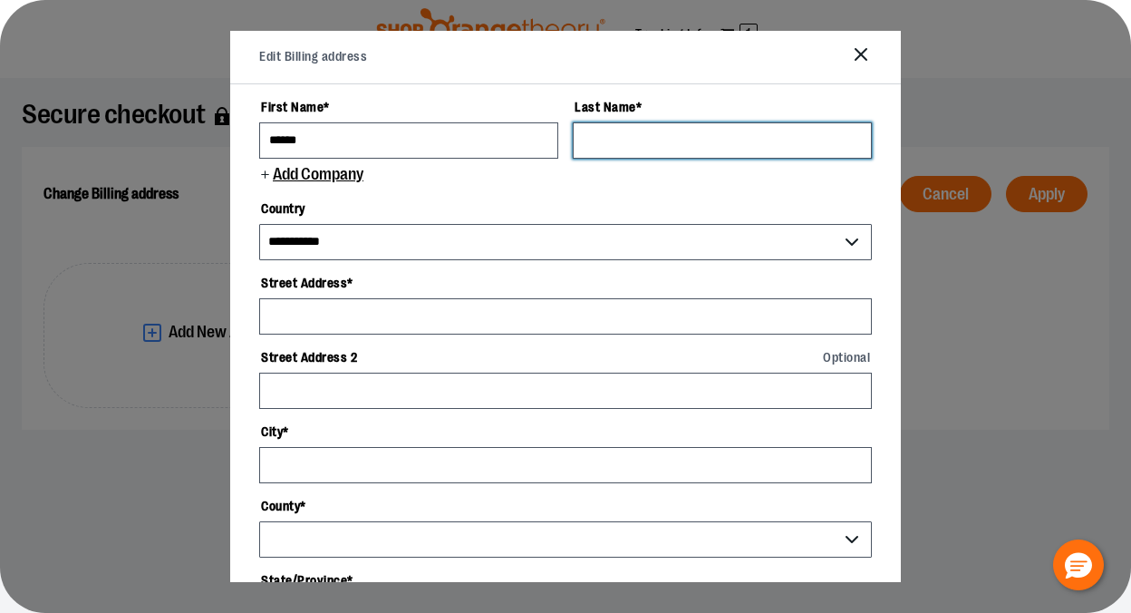
type input "**********"
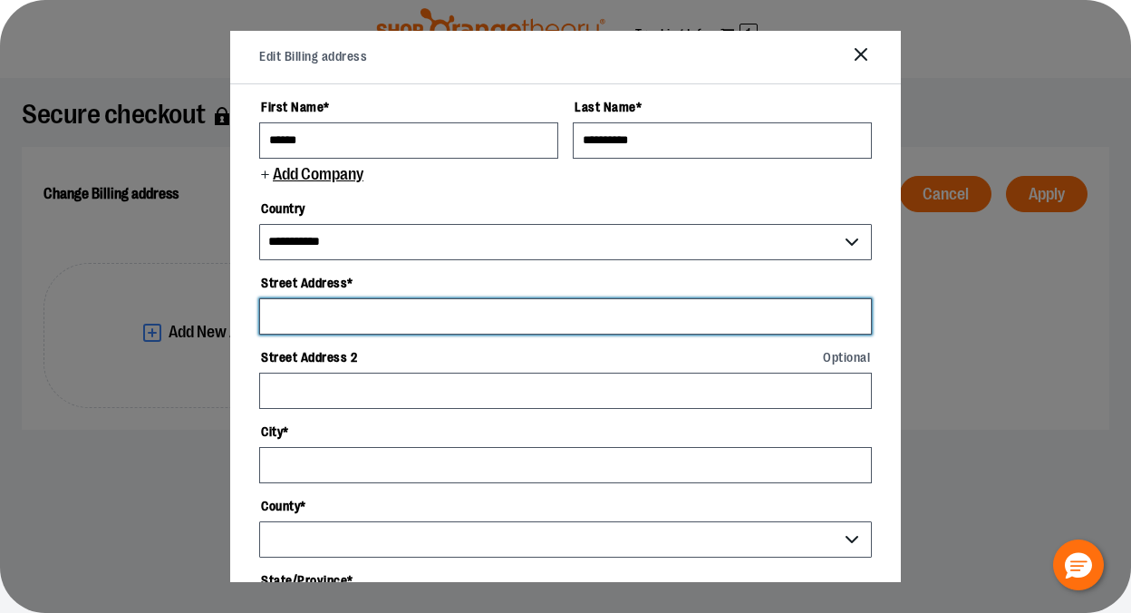
type input "**********"
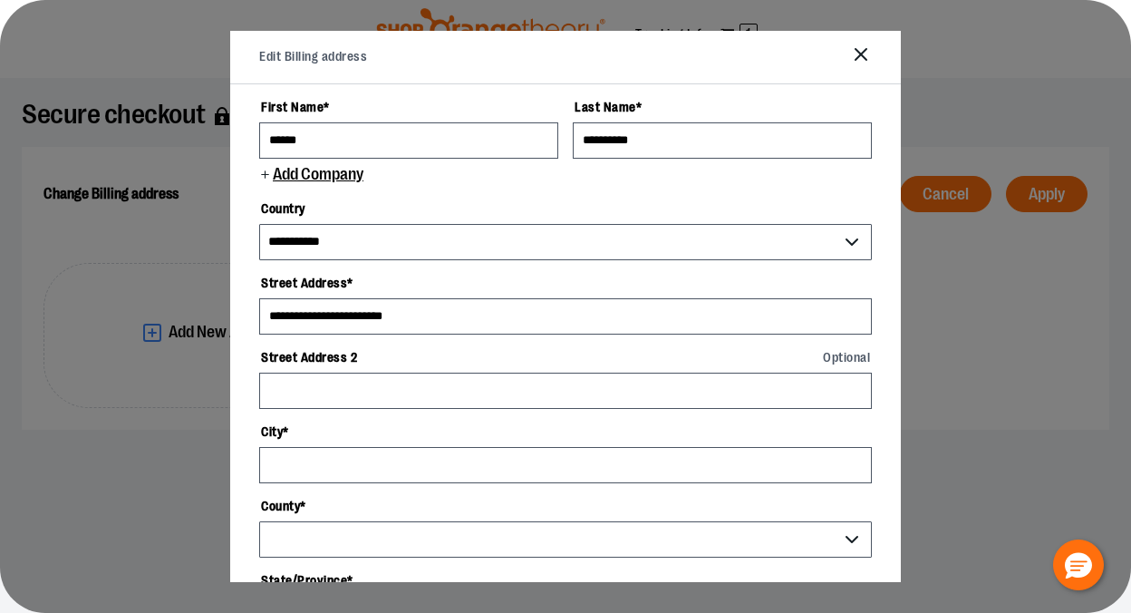
select select "*"
type input "*****"
select select "*********"
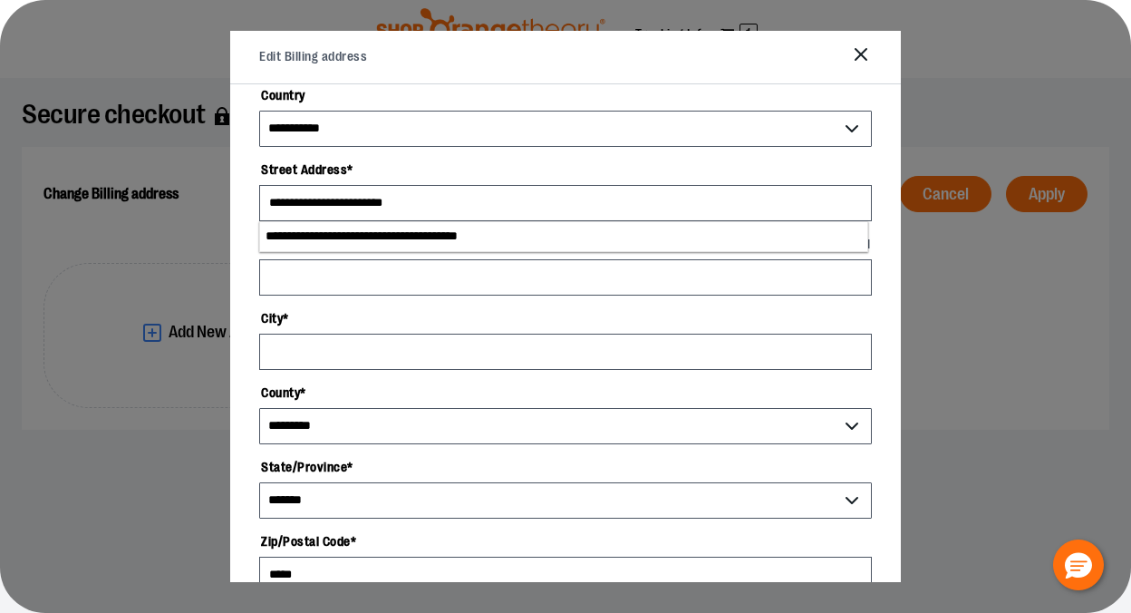
scroll to position [117, 0]
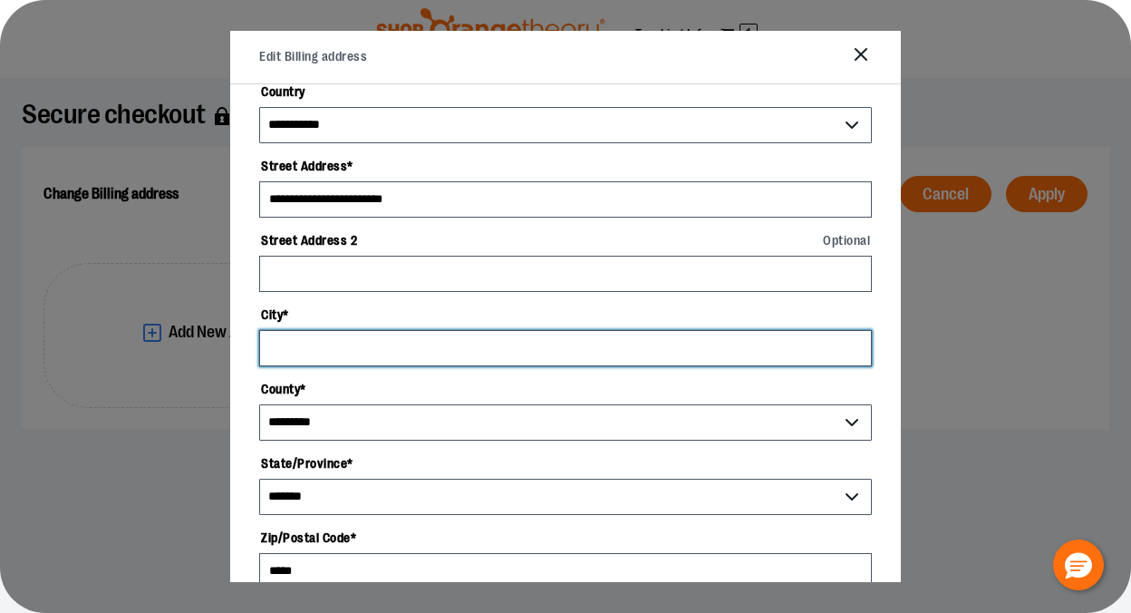
click at [396, 352] on input "City *" at bounding box center [565, 348] width 613 height 36
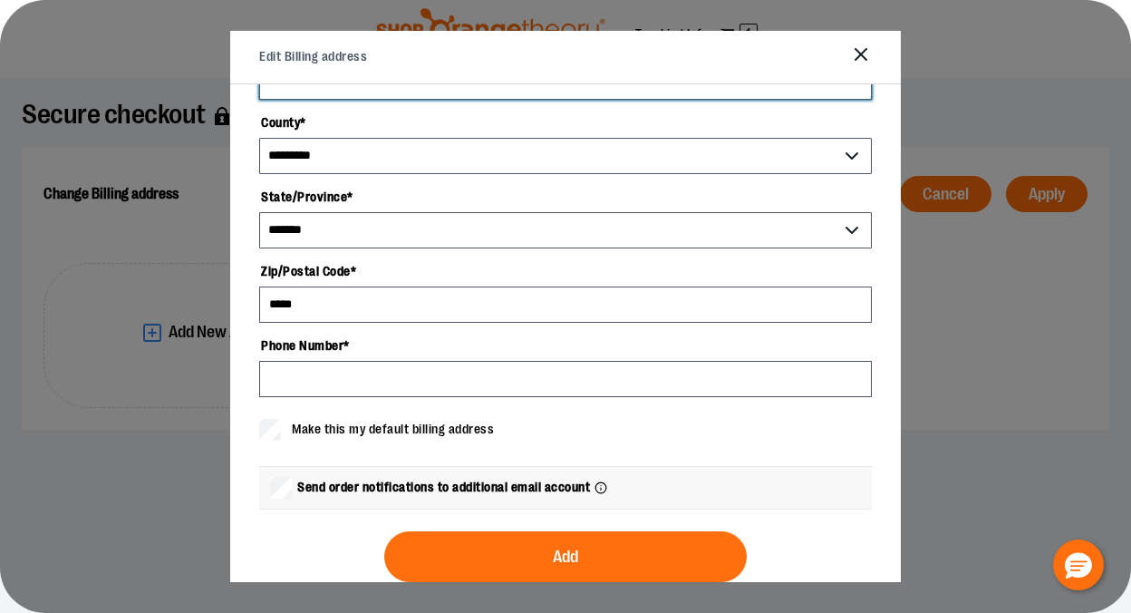
scroll to position [411, 0]
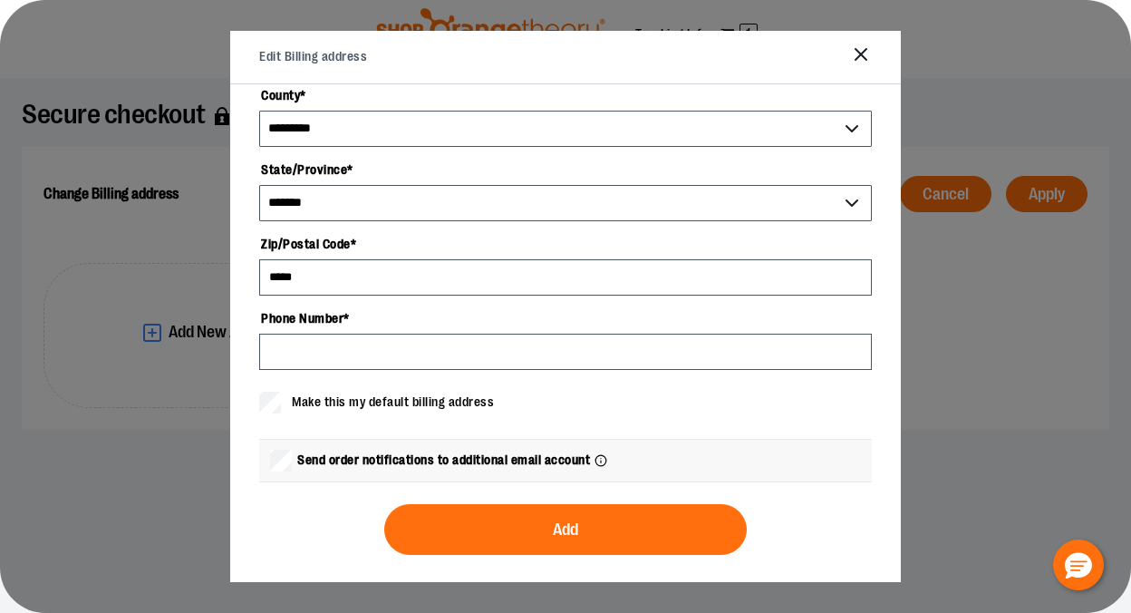
type input "****"
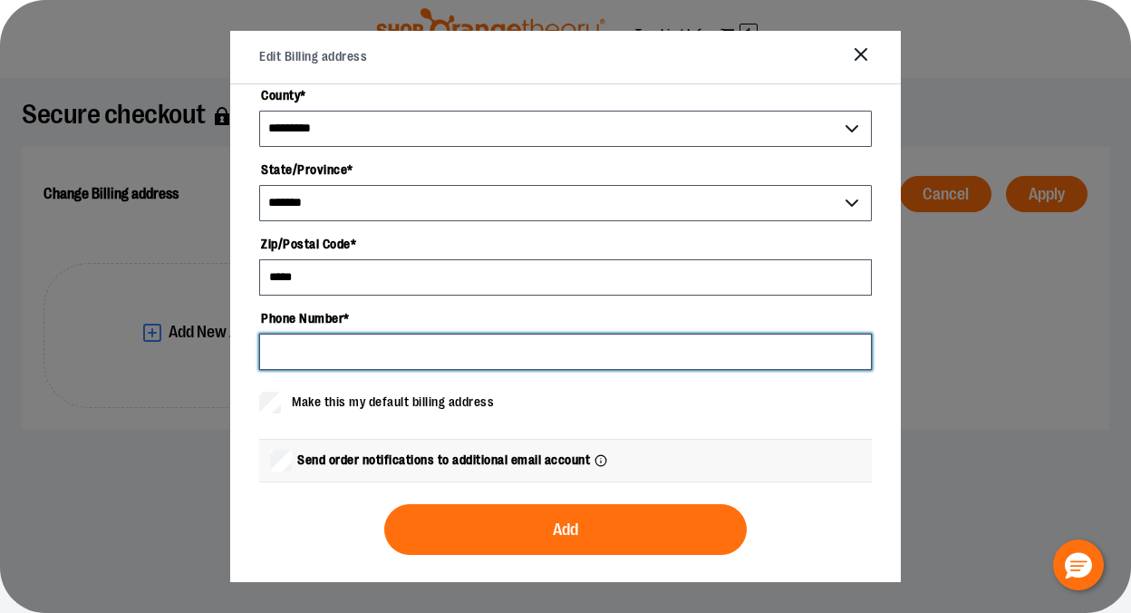
click at [326, 347] on input "Phone Number *" at bounding box center [565, 352] width 613 height 36
type input "**********"
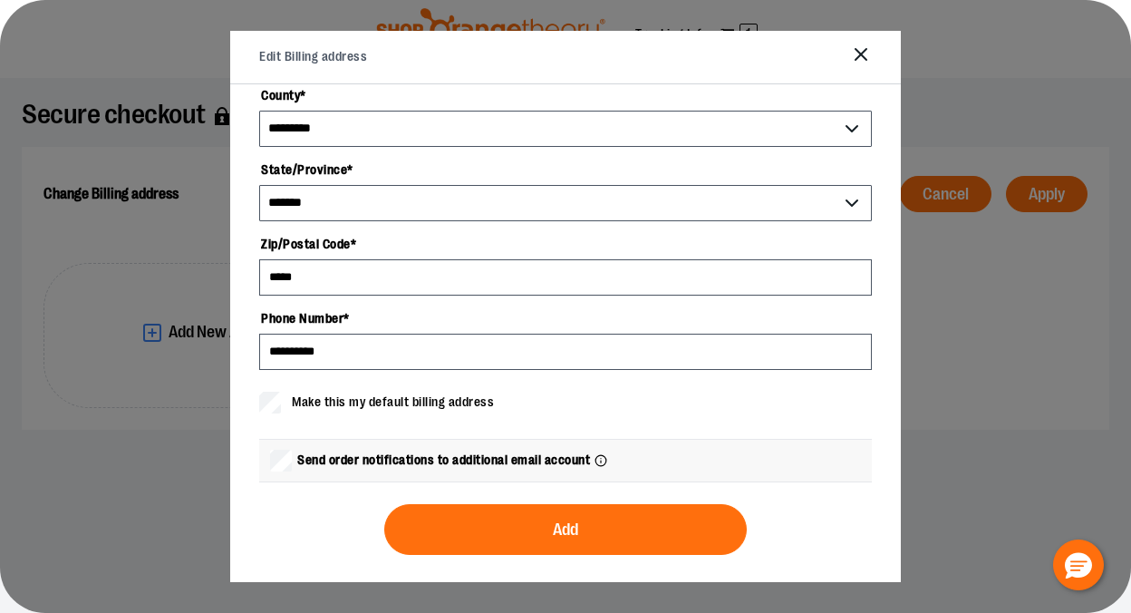
type input "*******"
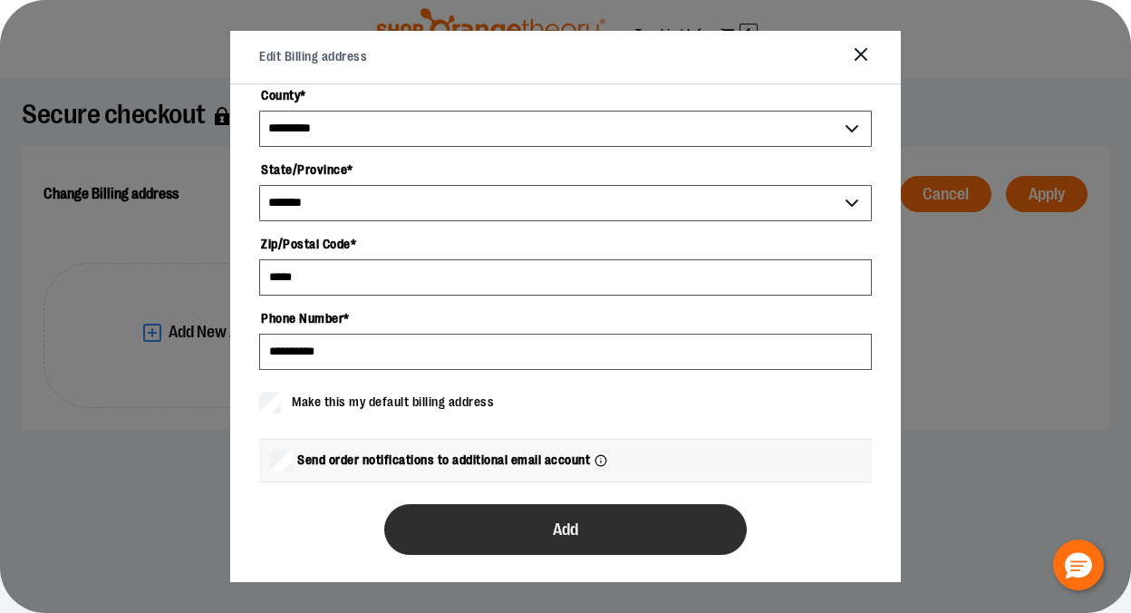
click at [441, 519] on button "Add" at bounding box center [565, 529] width 363 height 51
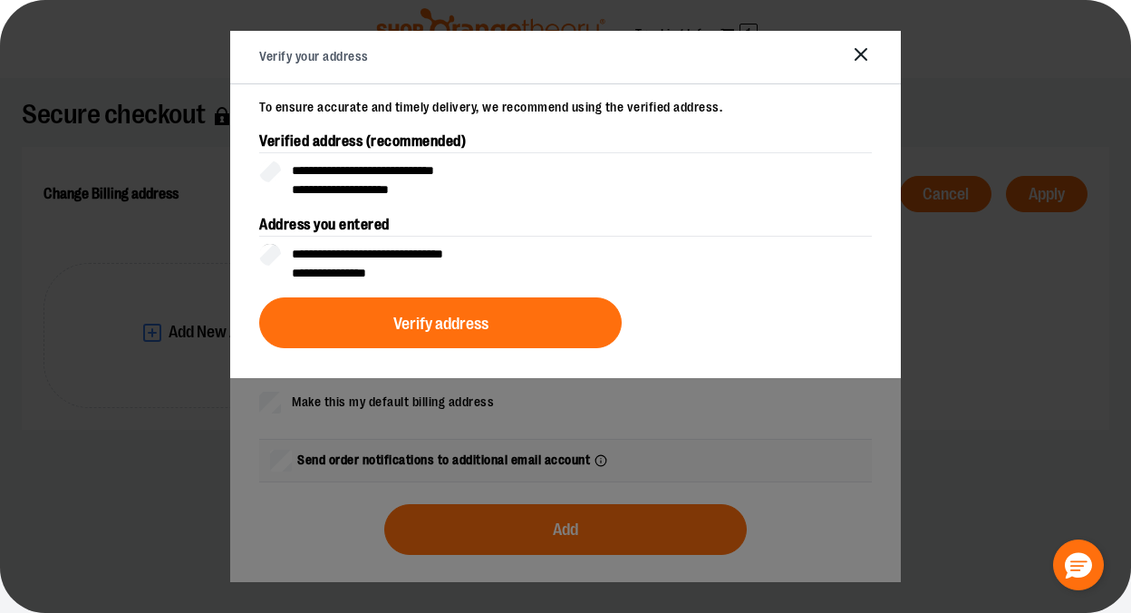
click at [494, 170] on span "**********" at bounding box center [393, 180] width 203 height 40
click at [863, 52] on line at bounding box center [861, 54] width 11 height 11
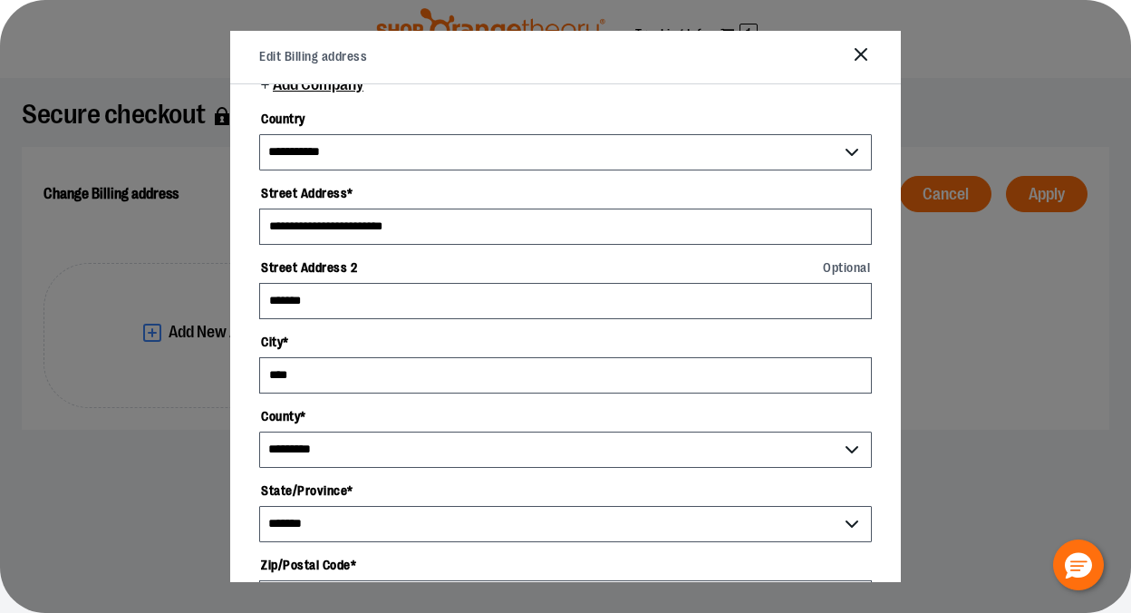
scroll to position [0, 0]
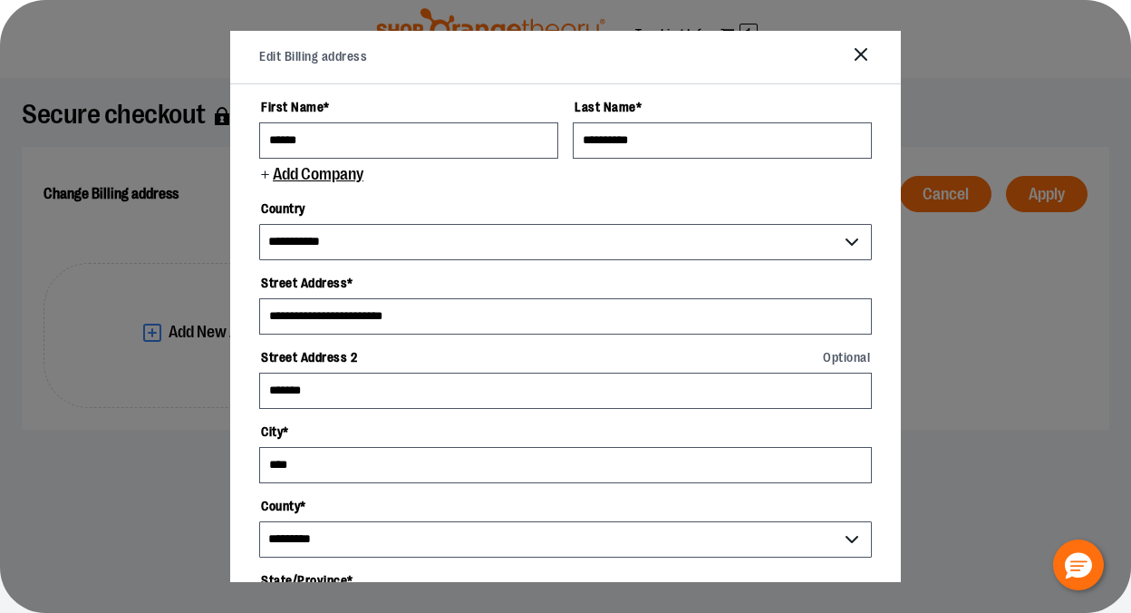
click at [326, 363] on label "Street Address 2 Optional" at bounding box center [565, 357] width 613 height 31
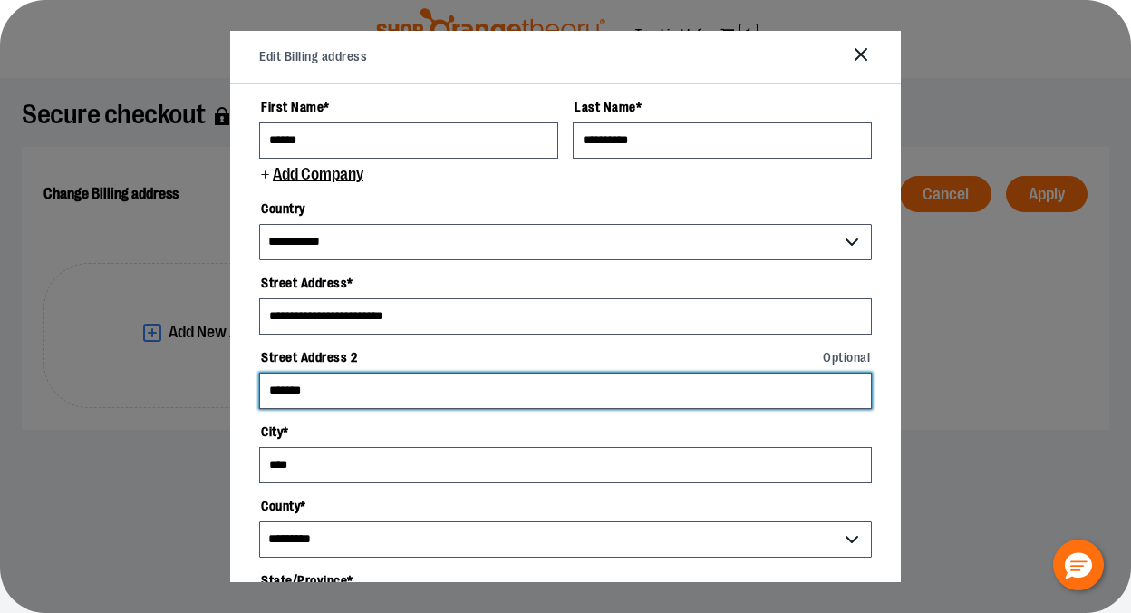
click at [326, 373] on input "*******" at bounding box center [565, 391] width 613 height 36
drag, startPoint x: 323, startPoint y: 384, endPoint x: 257, endPoint y: 384, distance: 65.3
click at [257, 384] on div "**********" at bounding box center [565, 333] width 671 height 498
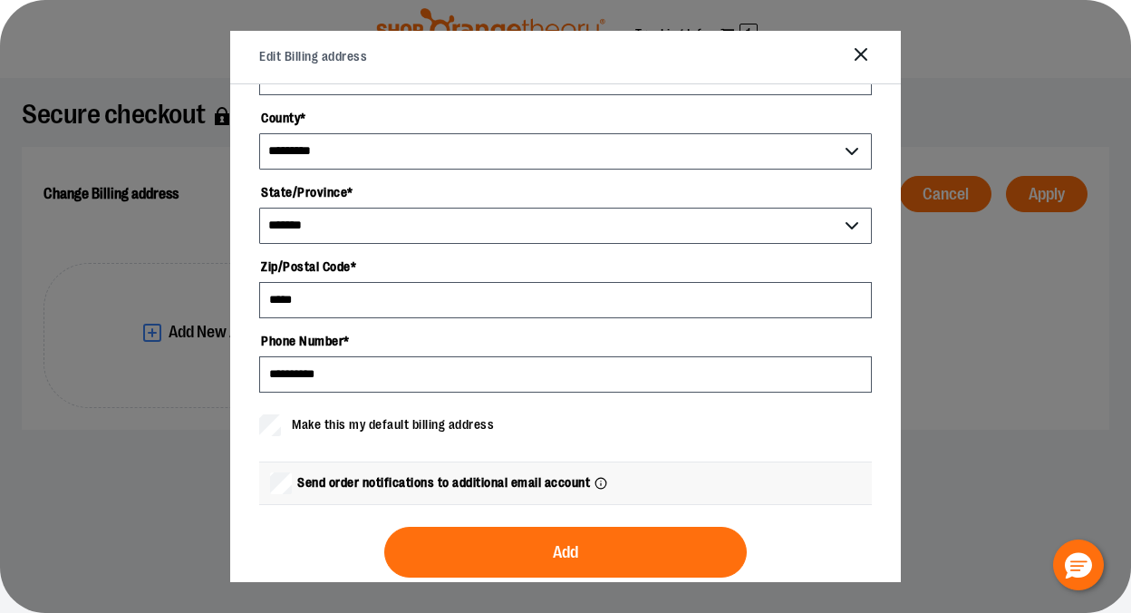
scroll to position [400, 0]
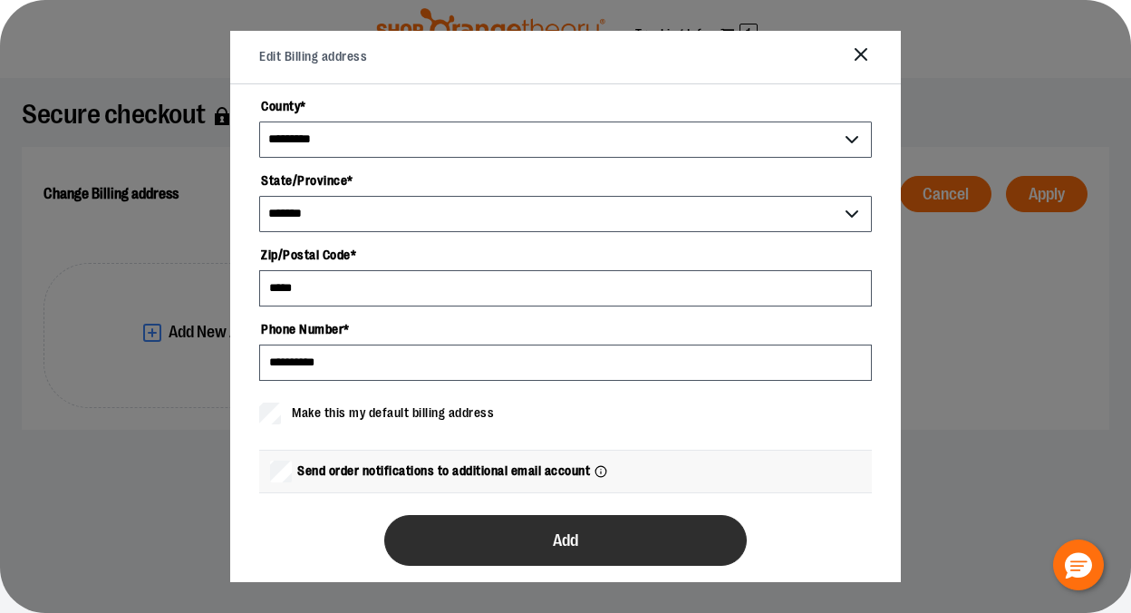
click at [448, 540] on button "Add" at bounding box center [565, 540] width 363 height 51
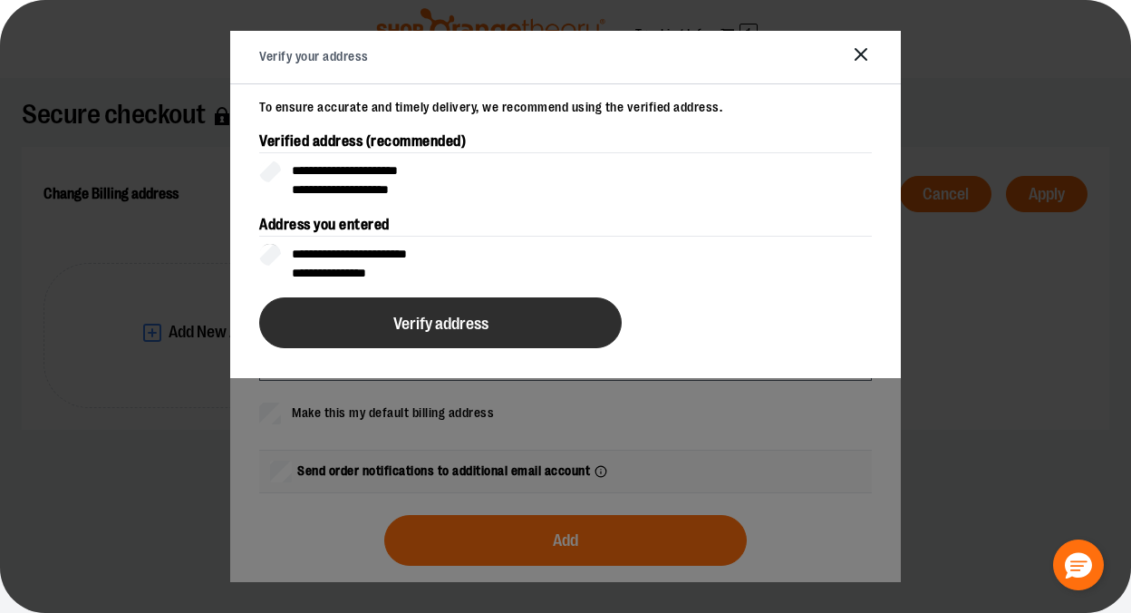
click at [448, 328] on span "Verify address" at bounding box center [440, 323] width 95 height 17
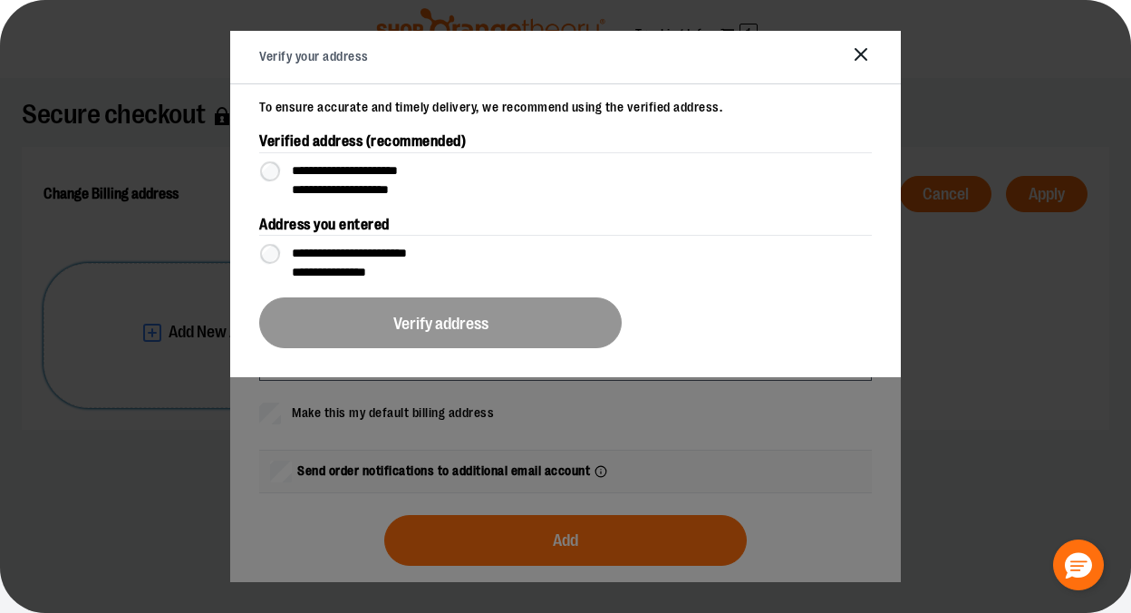
scroll to position [0, 0]
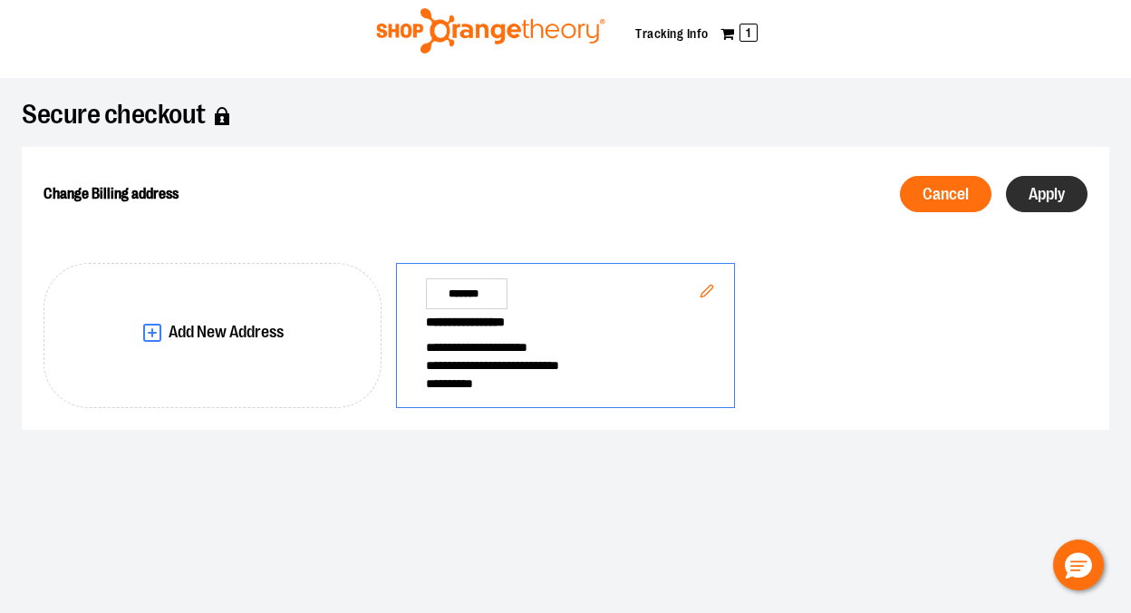
click at [1053, 180] on button "Apply" at bounding box center [1047, 194] width 82 height 36
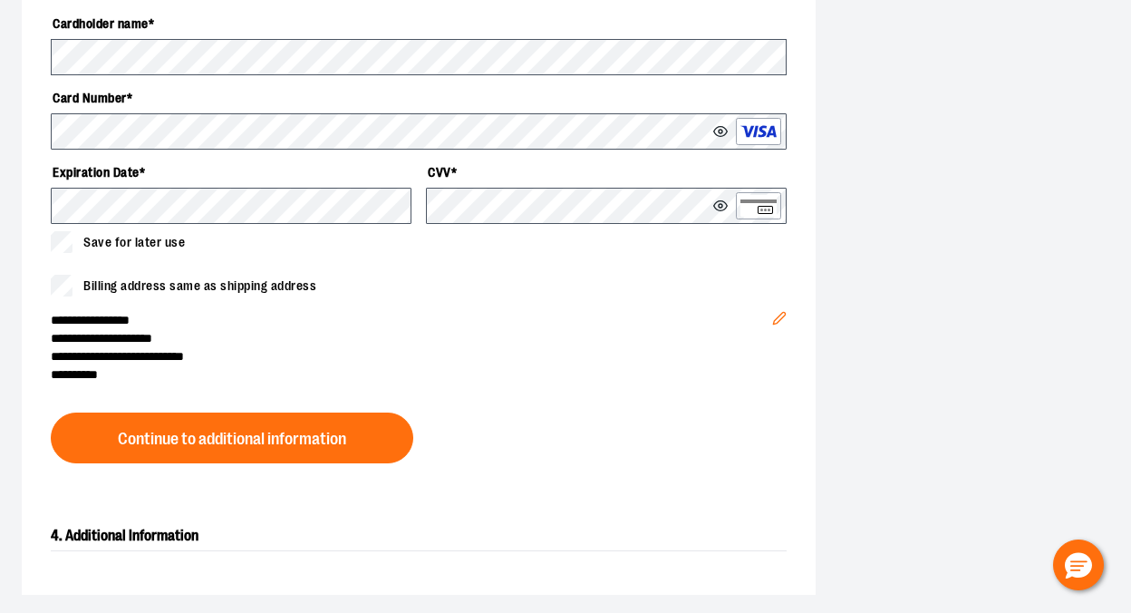
scroll to position [737, 0]
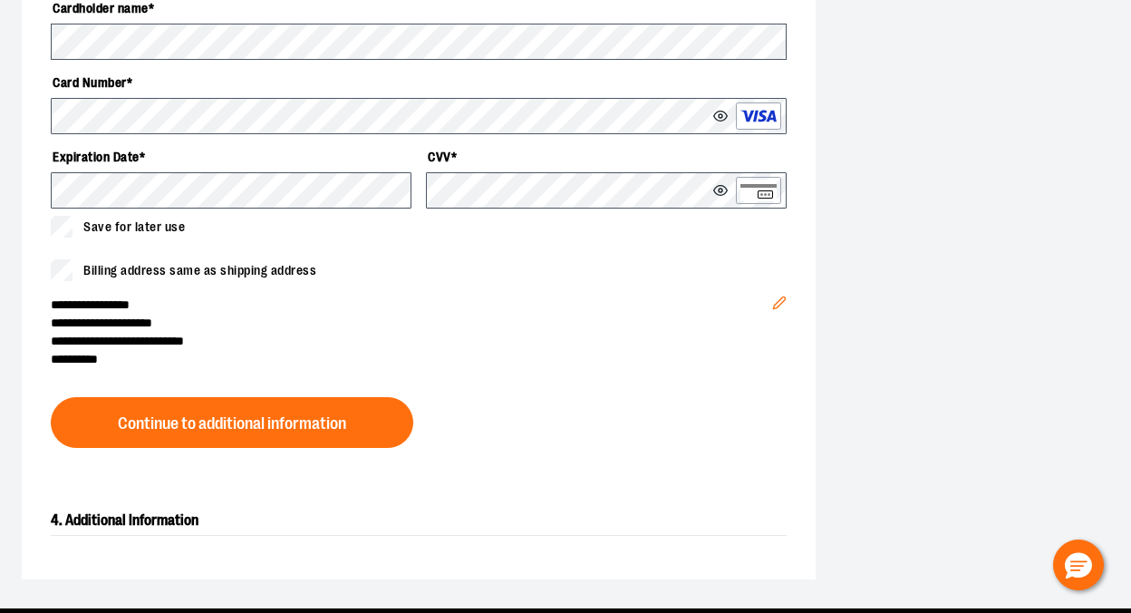
click at [162, 272] on span "Billing address same as shipping address" at bounding box center [199, 270] width 233 height 19
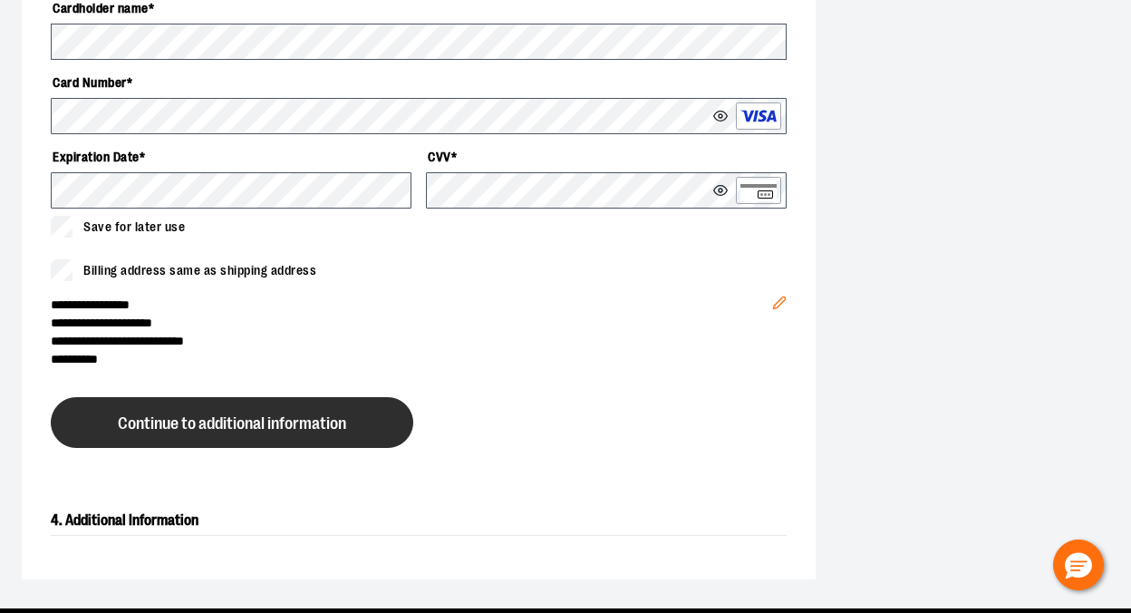
click at [202, 438] on button "Continue to additional information" at bounding box center [232, 422] width 363 height 51
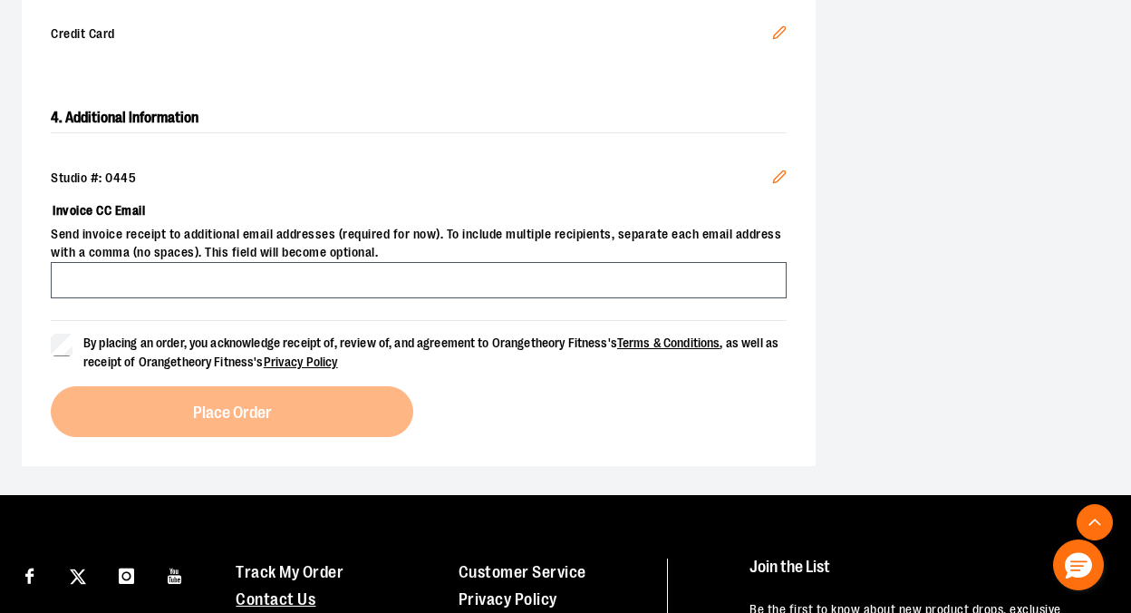
scroll to position [607, 0]
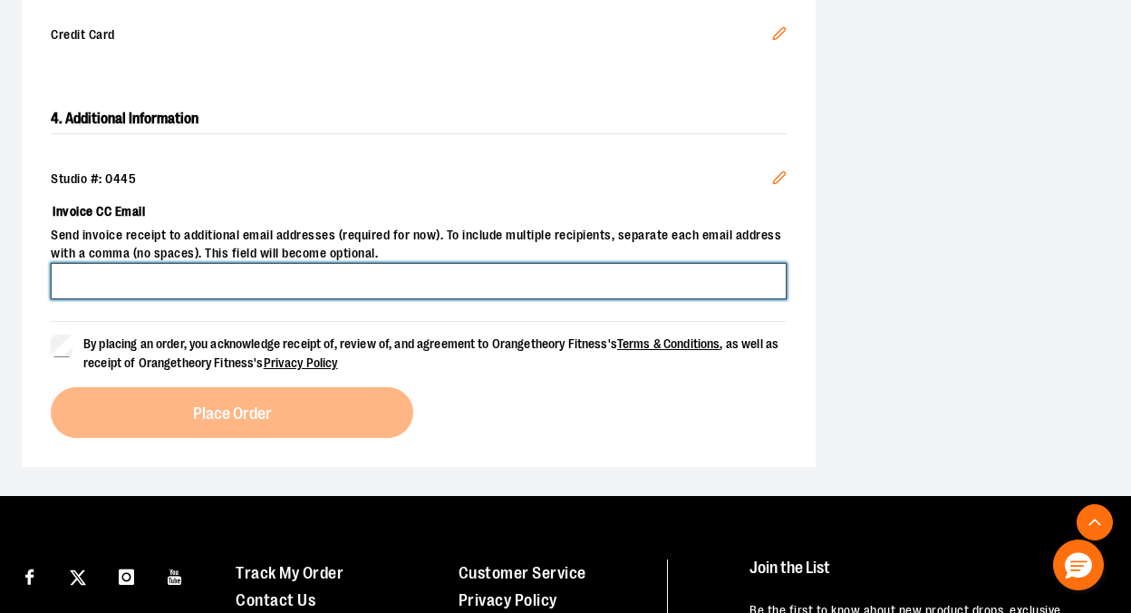
click at [321, 279] on input "Invoice CC Email" at bounding box center [419, 281] width 736 height 36
type input "**********"
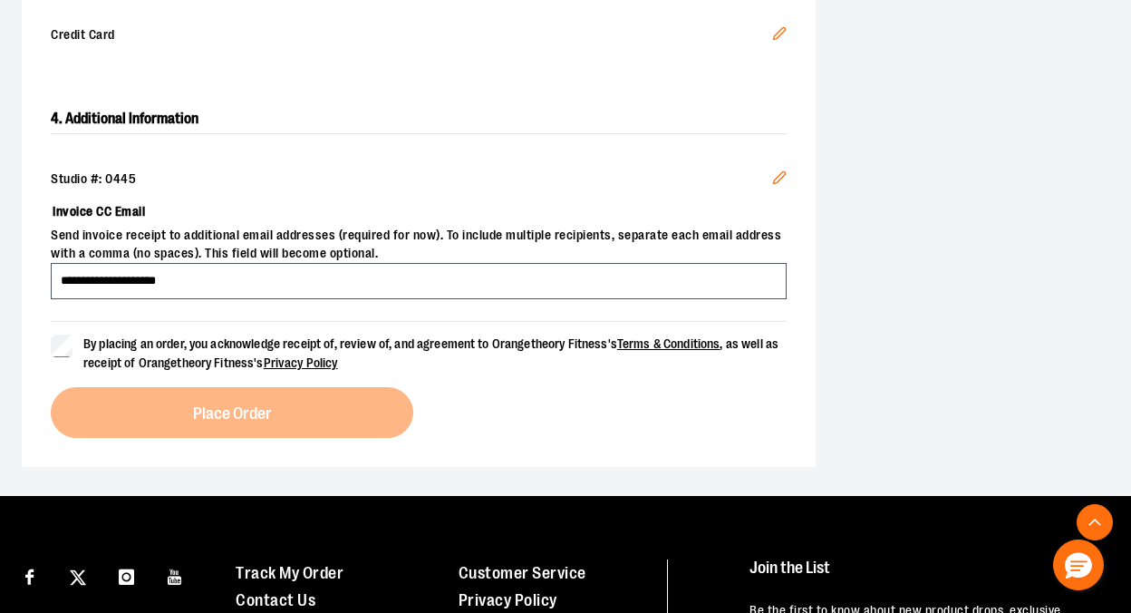
click at [212, 342] on span "By placing an order, you acknowledge receipt of, review of, and agreement to Or…" at bounding box center [430, 353] width 695 height 34
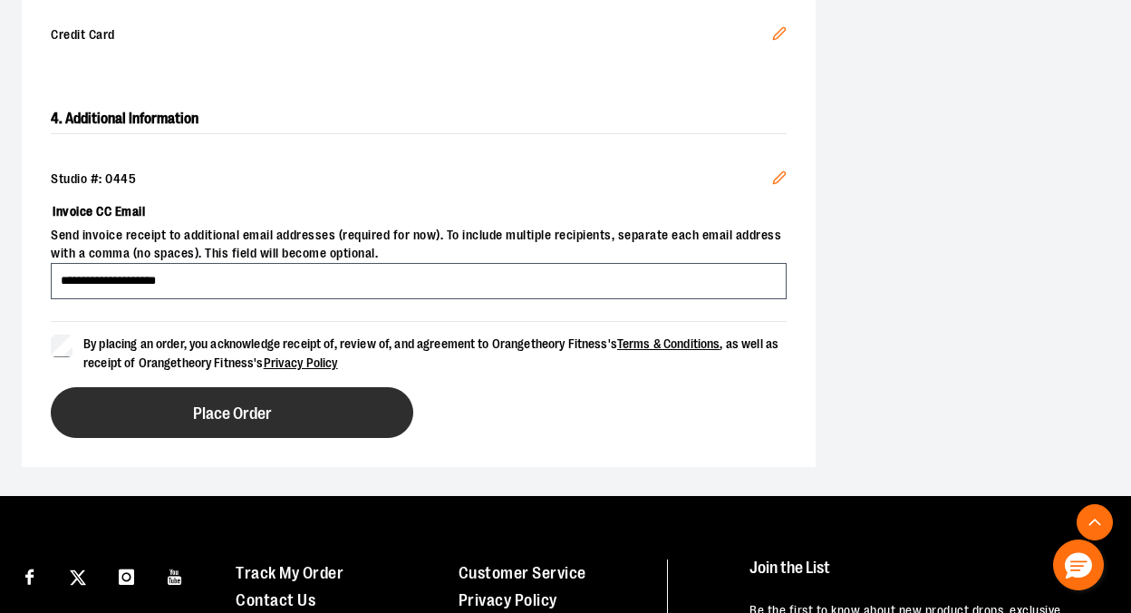
click at [206, 399] on button "Place Order" at bounding box center [232, 412] width 363 height 51
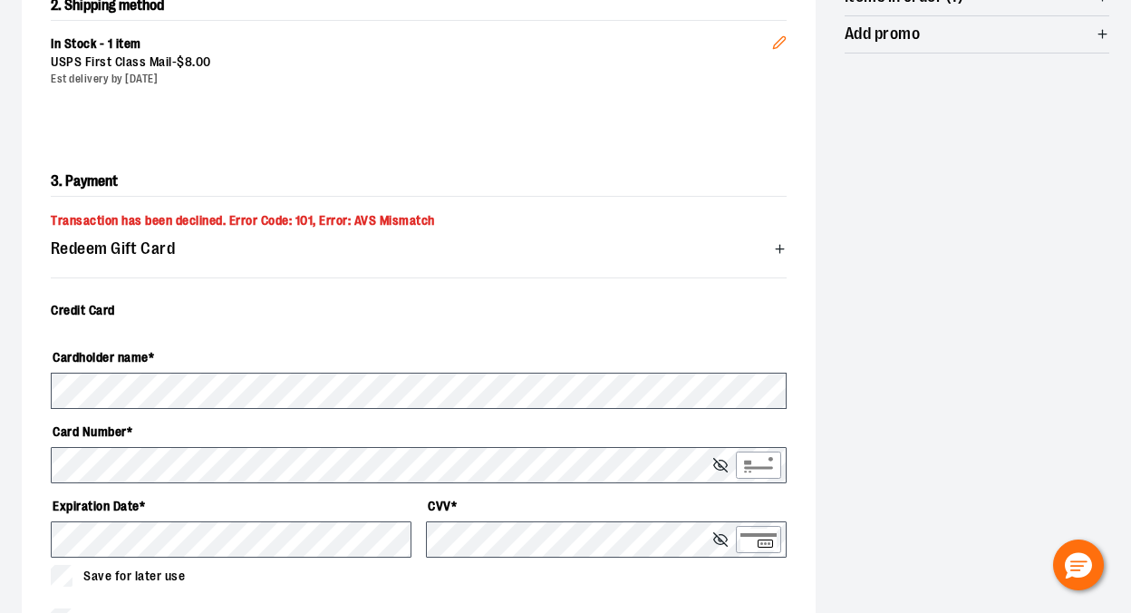
scroll to position [505, 0]
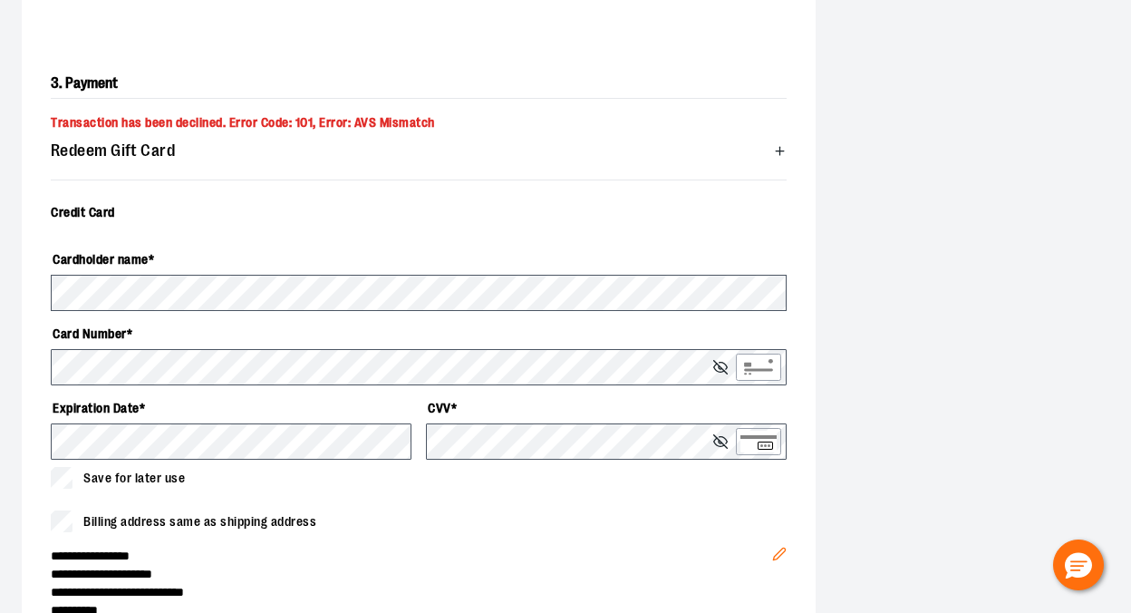
click at [403, 124] on span "Transaction has been declined. Error Code: 101, Error: AVS Mismatch" at bounding box center [243, 122] width 384 height 15
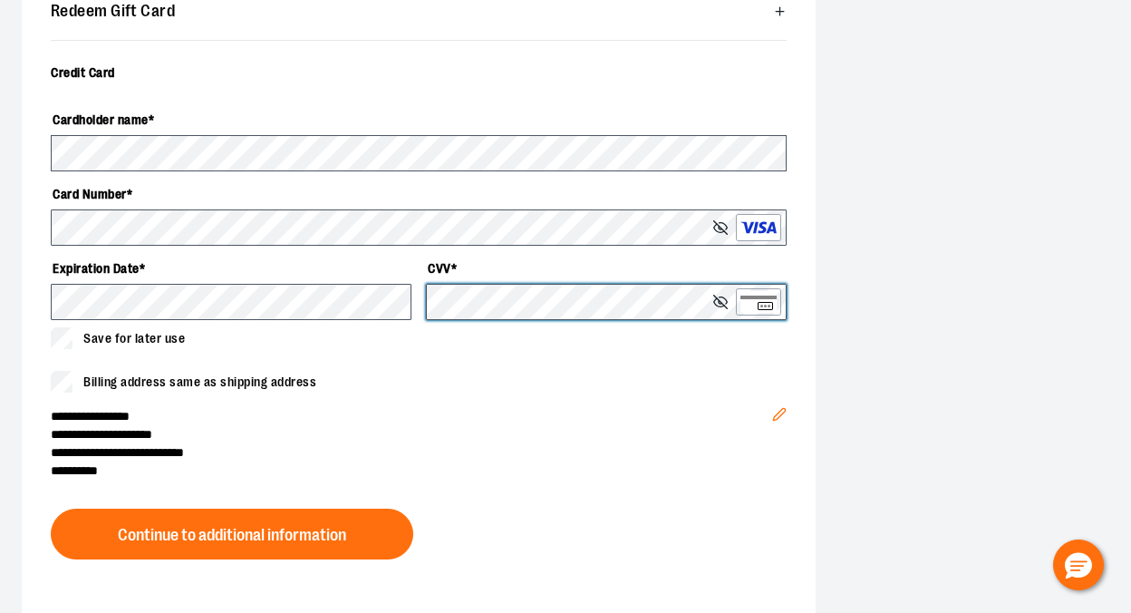
scroll to position [647, 0]
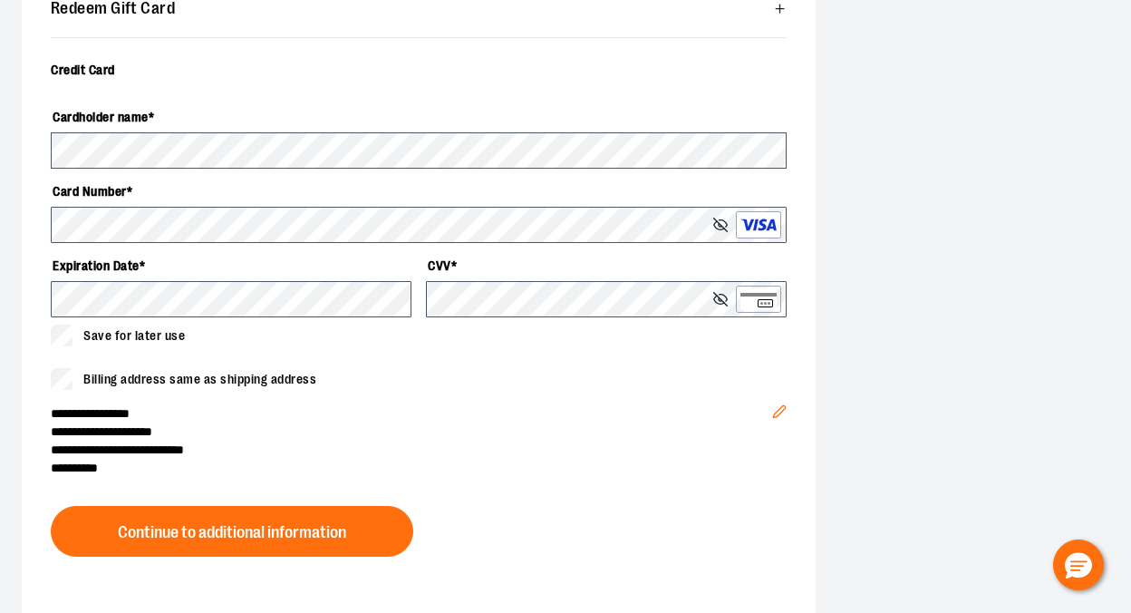
click at [138, 381] on span "Billing address same as shipping address" at bounding box center [199, 379] width 233 height 19
click at [781, 408] on icon "Edit" at bounding box center [779, 411] width 15 height 15
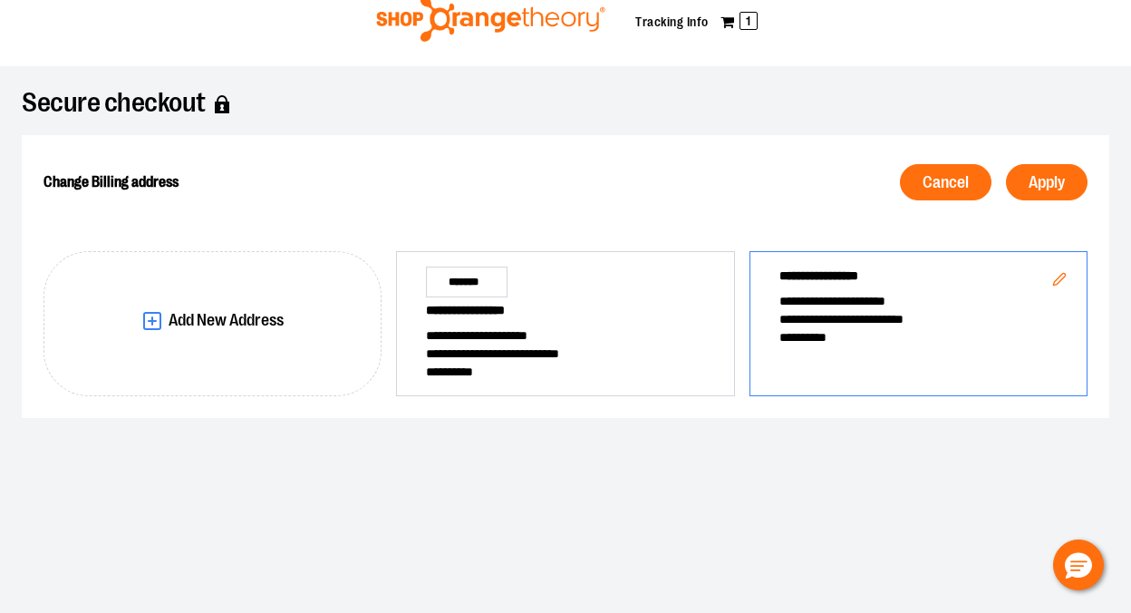
scroll to position [47, 0]
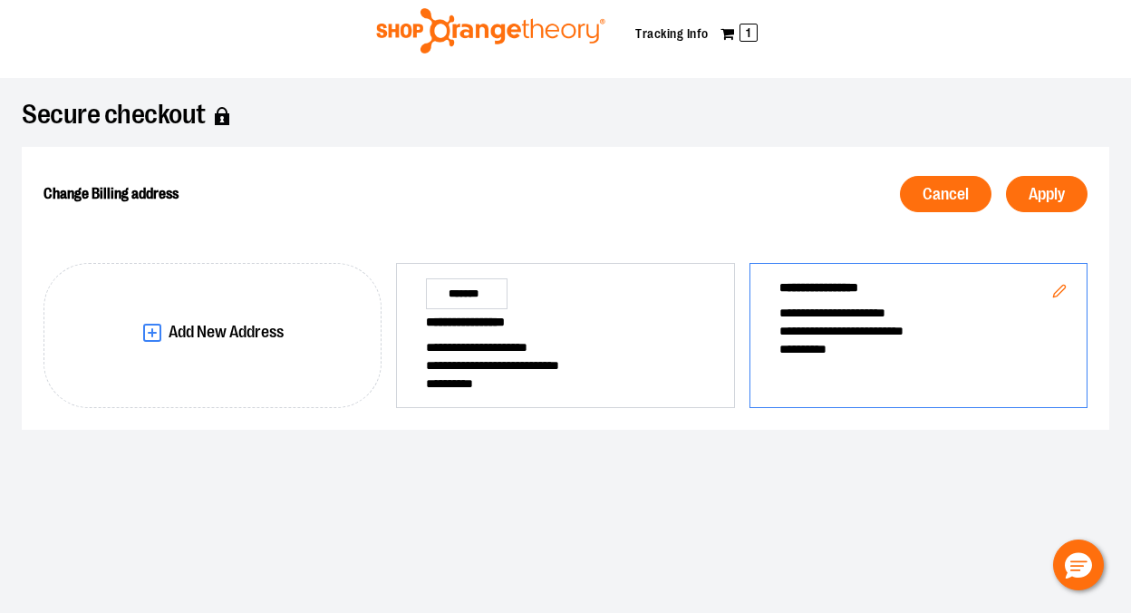
click at [865, 356] on span "**********" at bounding box center [919, 349] width 278 height 18
click at [1055, 209] on button "Apply" at bounding box center [1047, 194] width 82 height 36
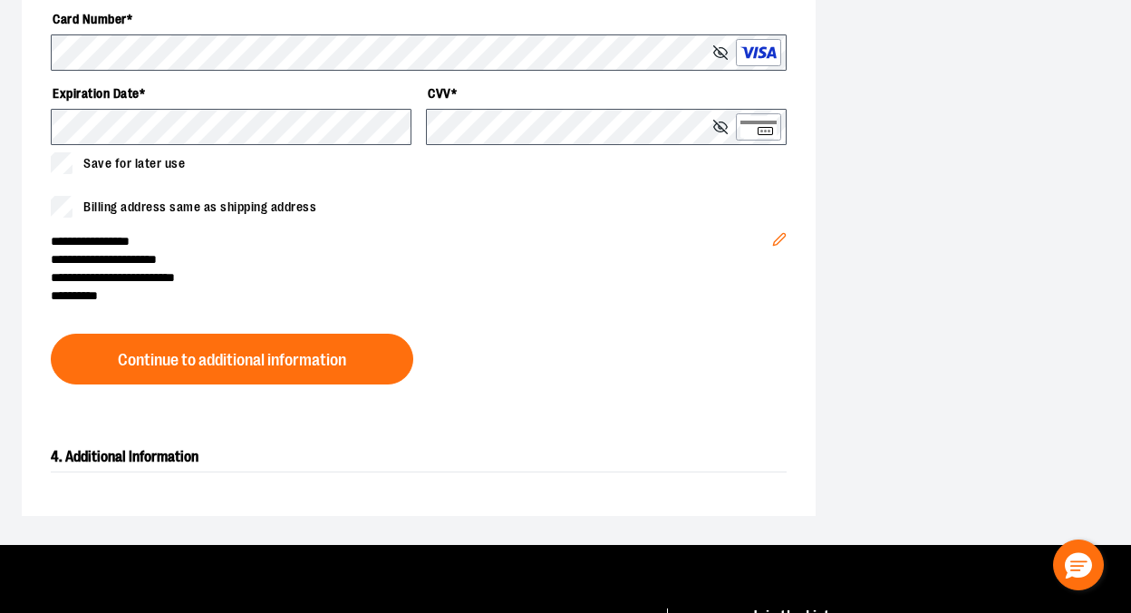
scroll to position [822, 0]
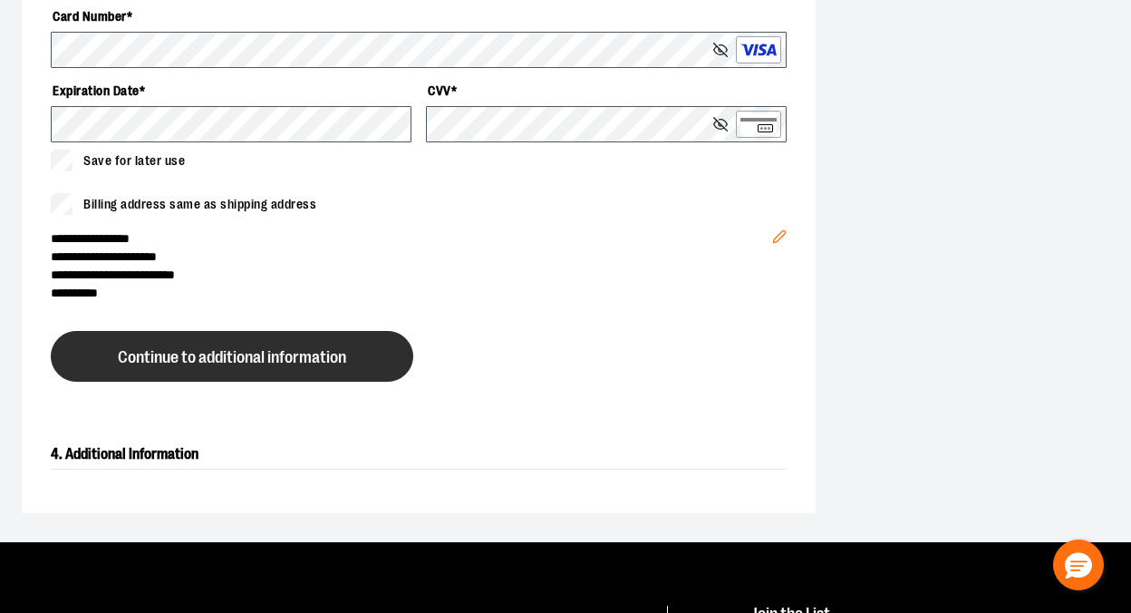
click at [391, 356] on button "Continue to additional information" at bounding box center [232, 356] width 363 height 51
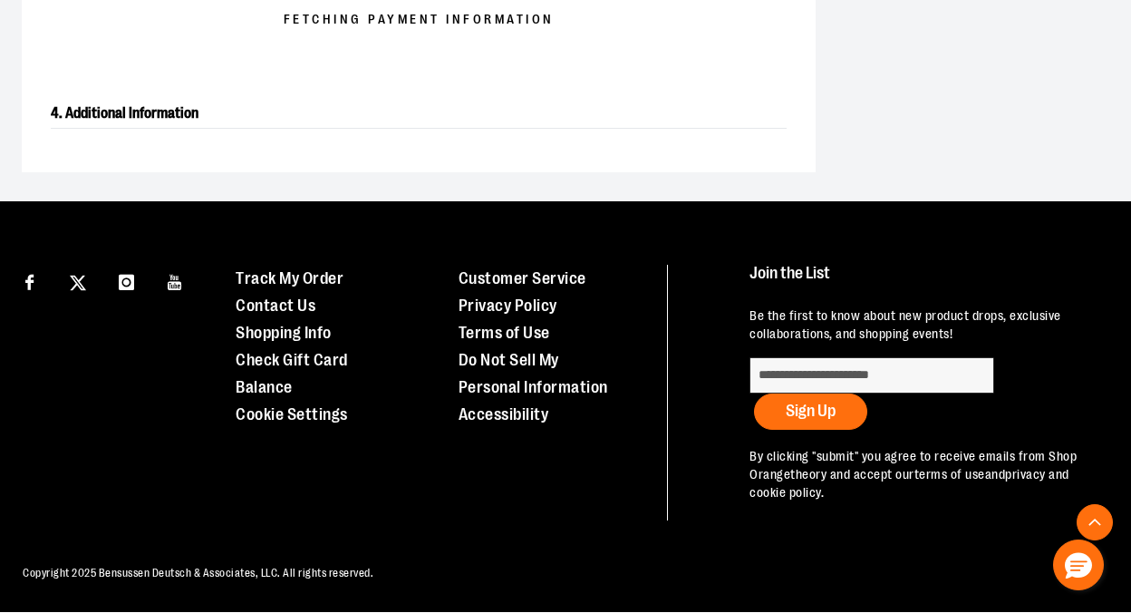
scroll to position [617, 0]
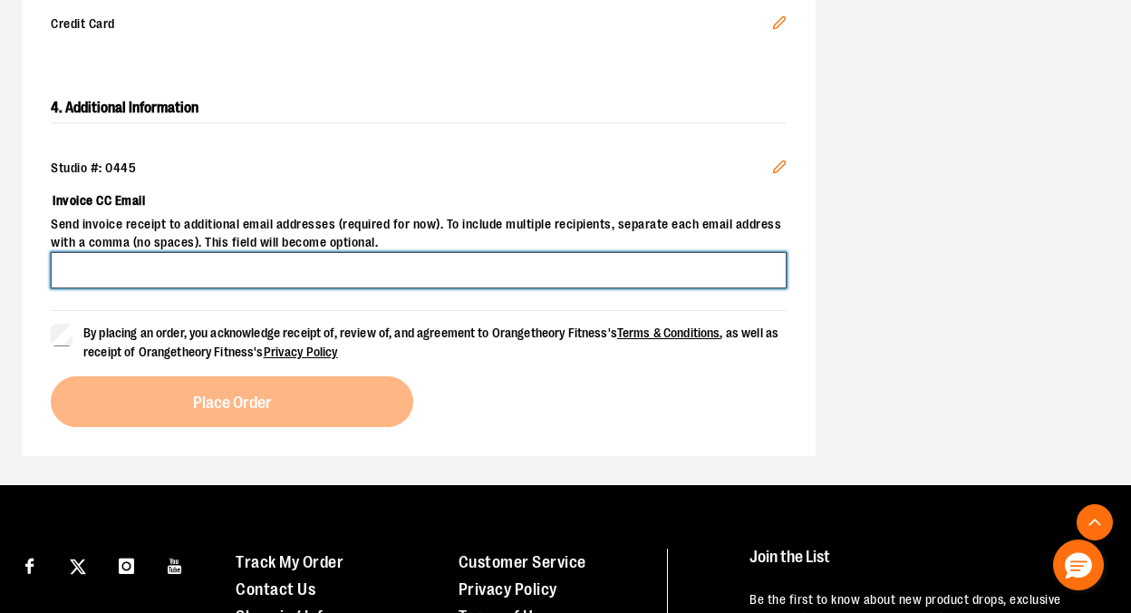
click at [385, 269] on input "Invoice CC Email" at bounding box center [419, 270] width 736 height 36
type input "**********"
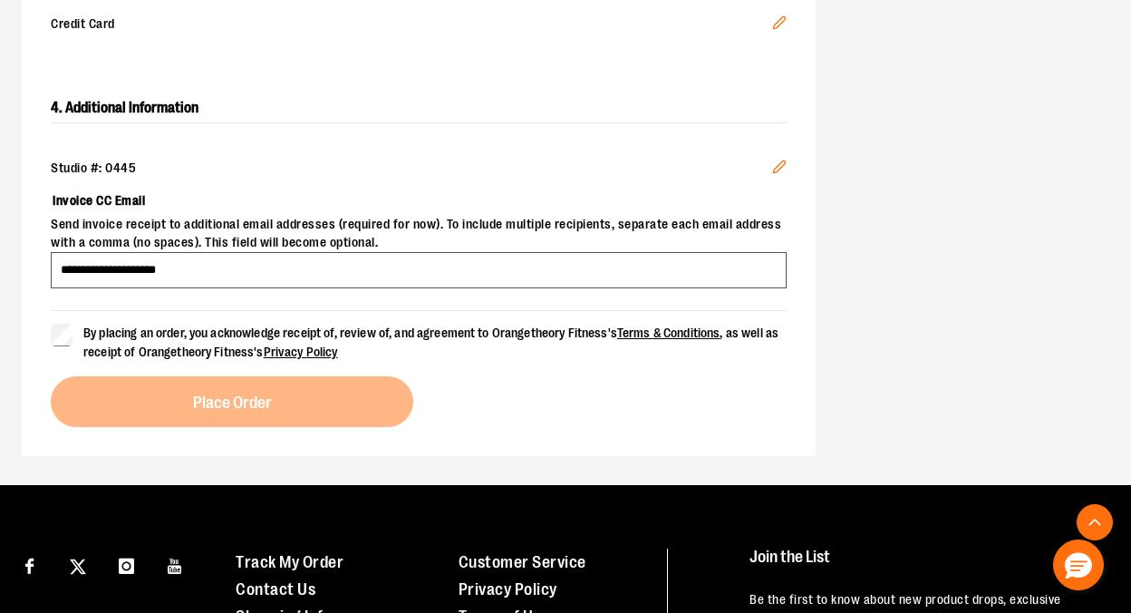
click at [145, 341] on span "By placing an order, you acknowledge receipt of, review of, and agreement to Or…" at bounding box center [435, 343] width 704 height 38
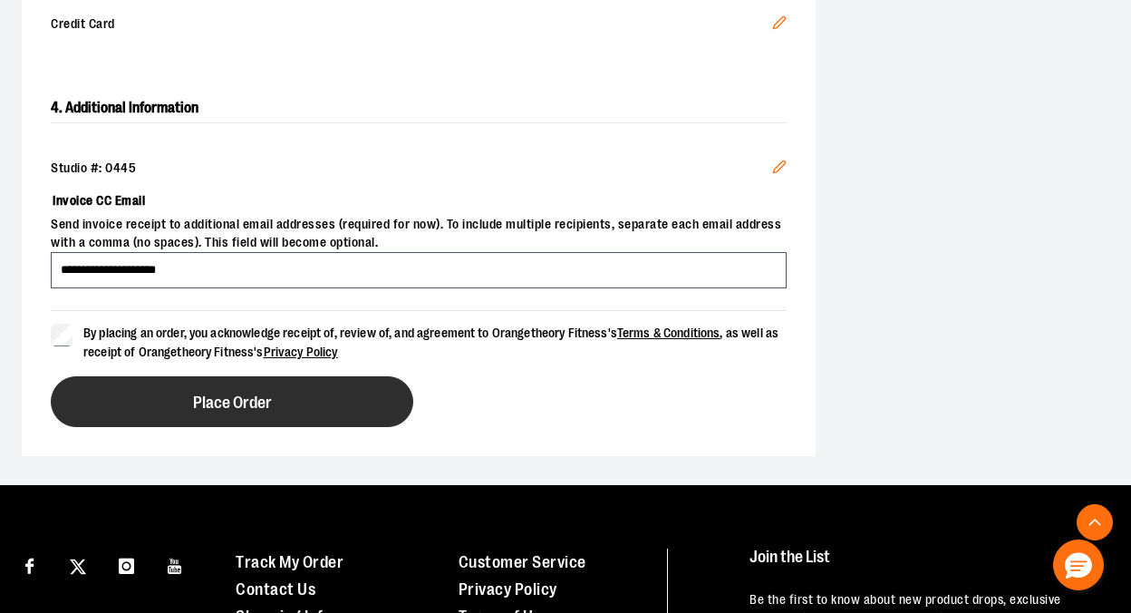
click at [157, 404] on button "Place Order" at bounding box center [232, 401] width 363 height 51
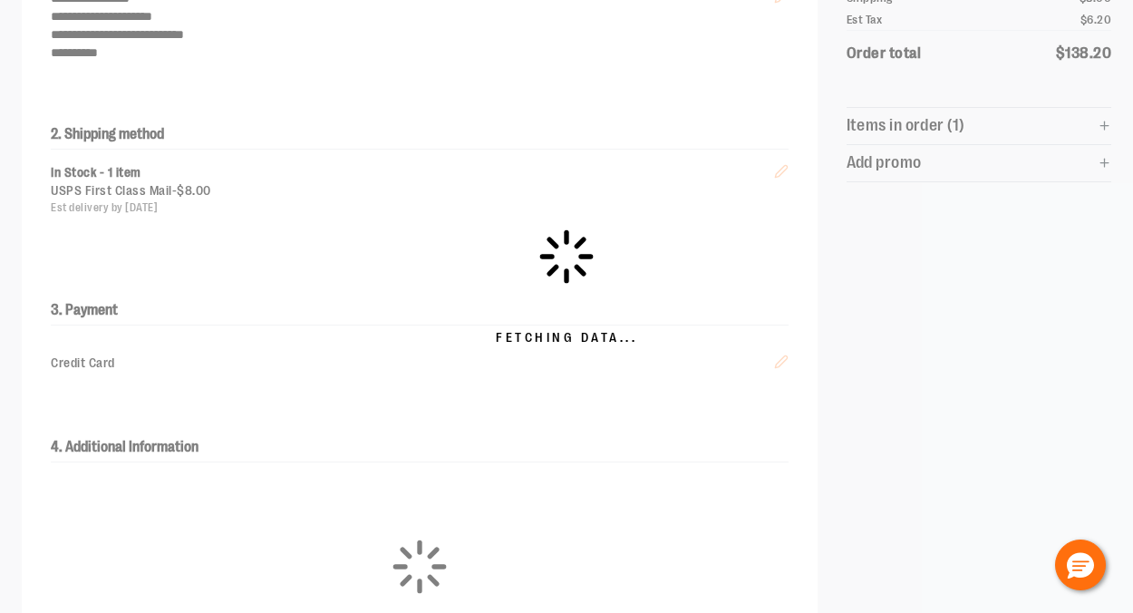
scroll to position [0, 0]
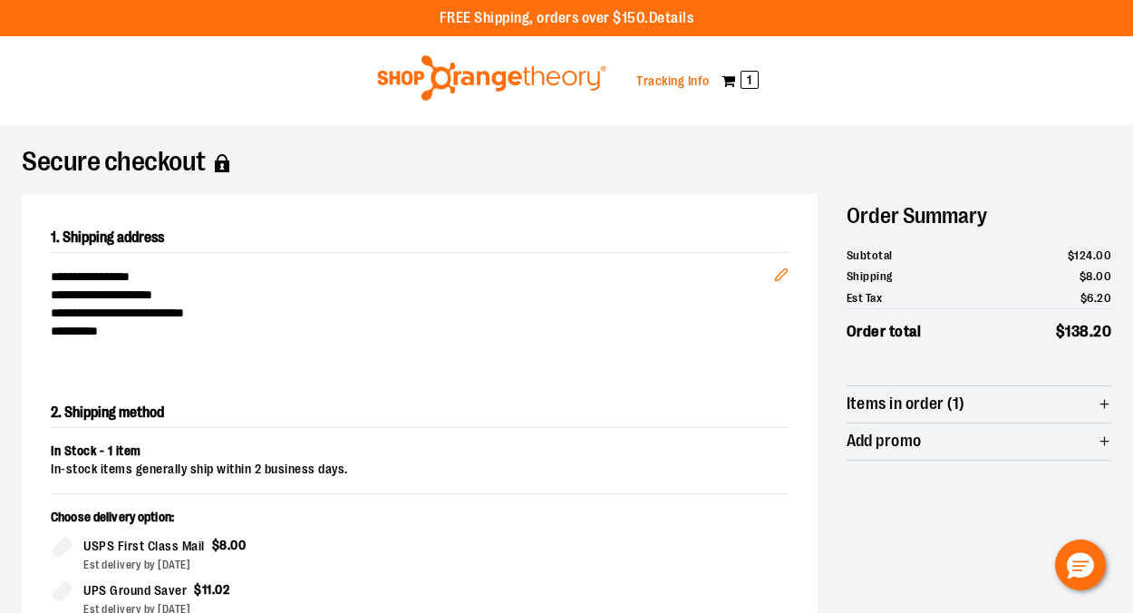
click at [671, 82] on link "Tracking Info" at bounding box center [672, 80] width 73 height 15
